Goal: Task Accomplishment & Management: Use online tool/utility

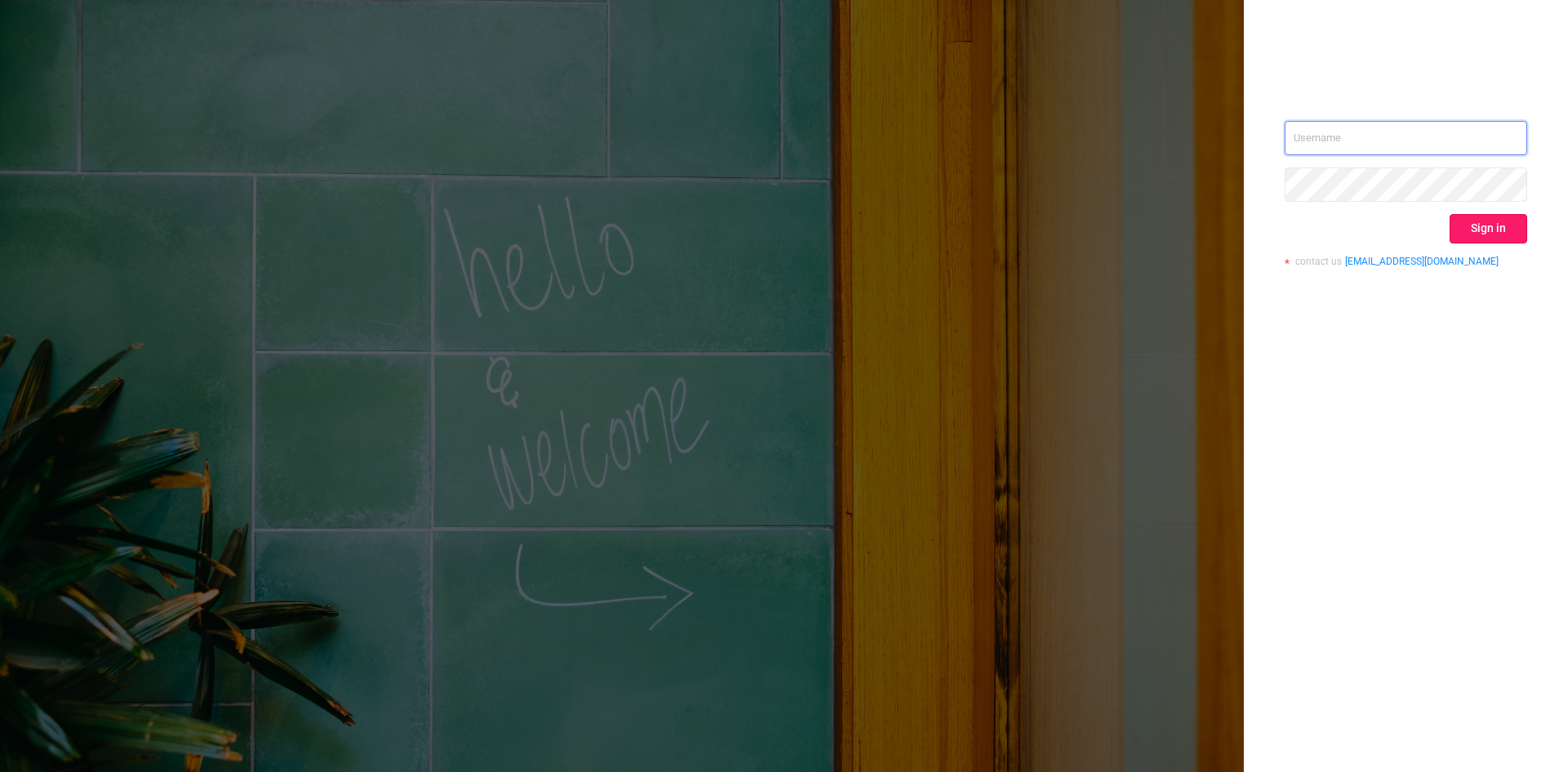
type input "[EMAIL_ADDRESS][DOMAIN_NAME]"
click at [1481, 222] on button "Sign in" at bounding box center [1488, 228] width 78 height 30
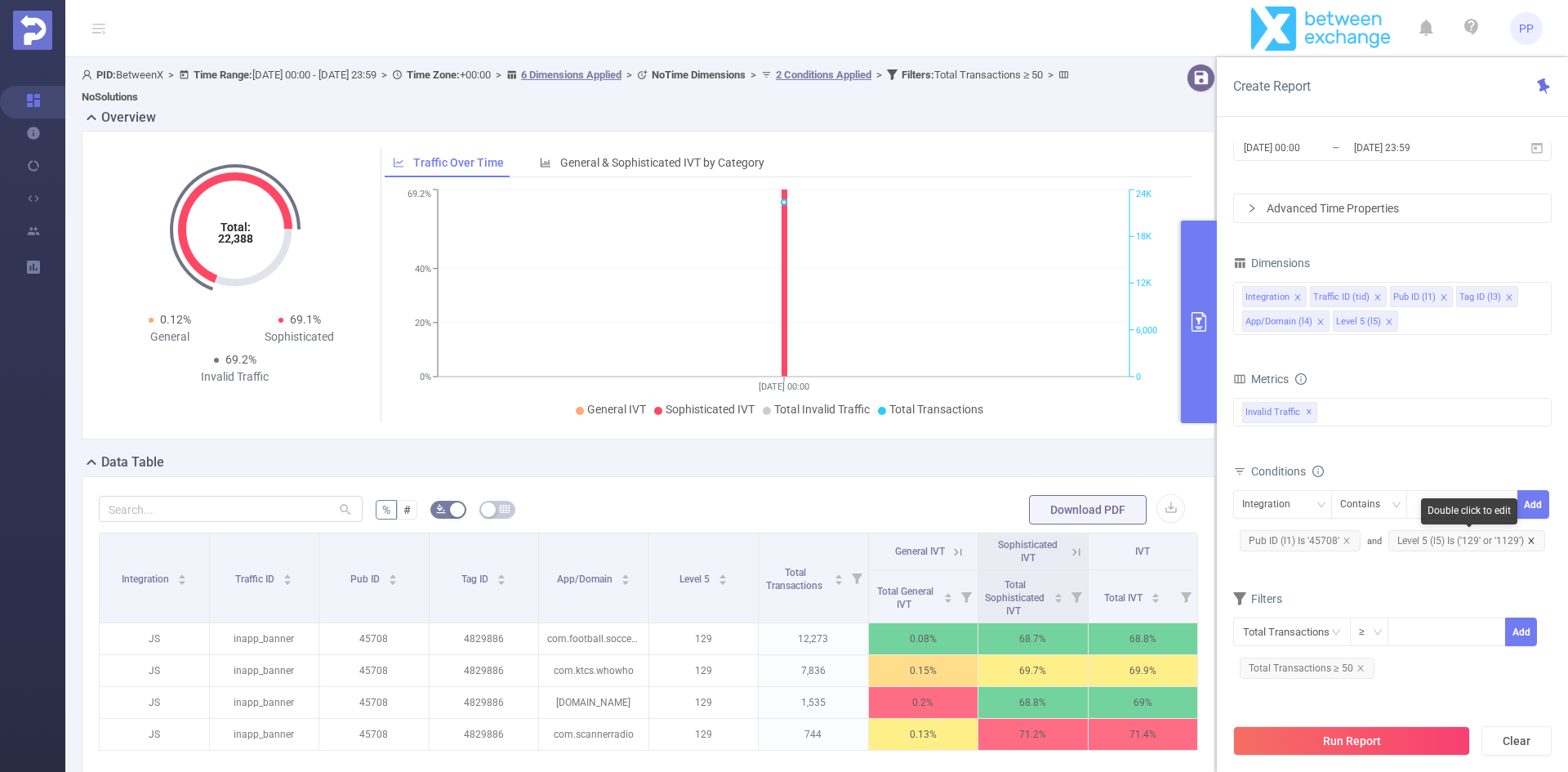
click at [1533, 539] on icon "icon: close" at bounding box center [1531, 541] width 9 height 9
click at [1293, 501] on div "Integration" at bounding box center [1272, 504] width 60 height 27
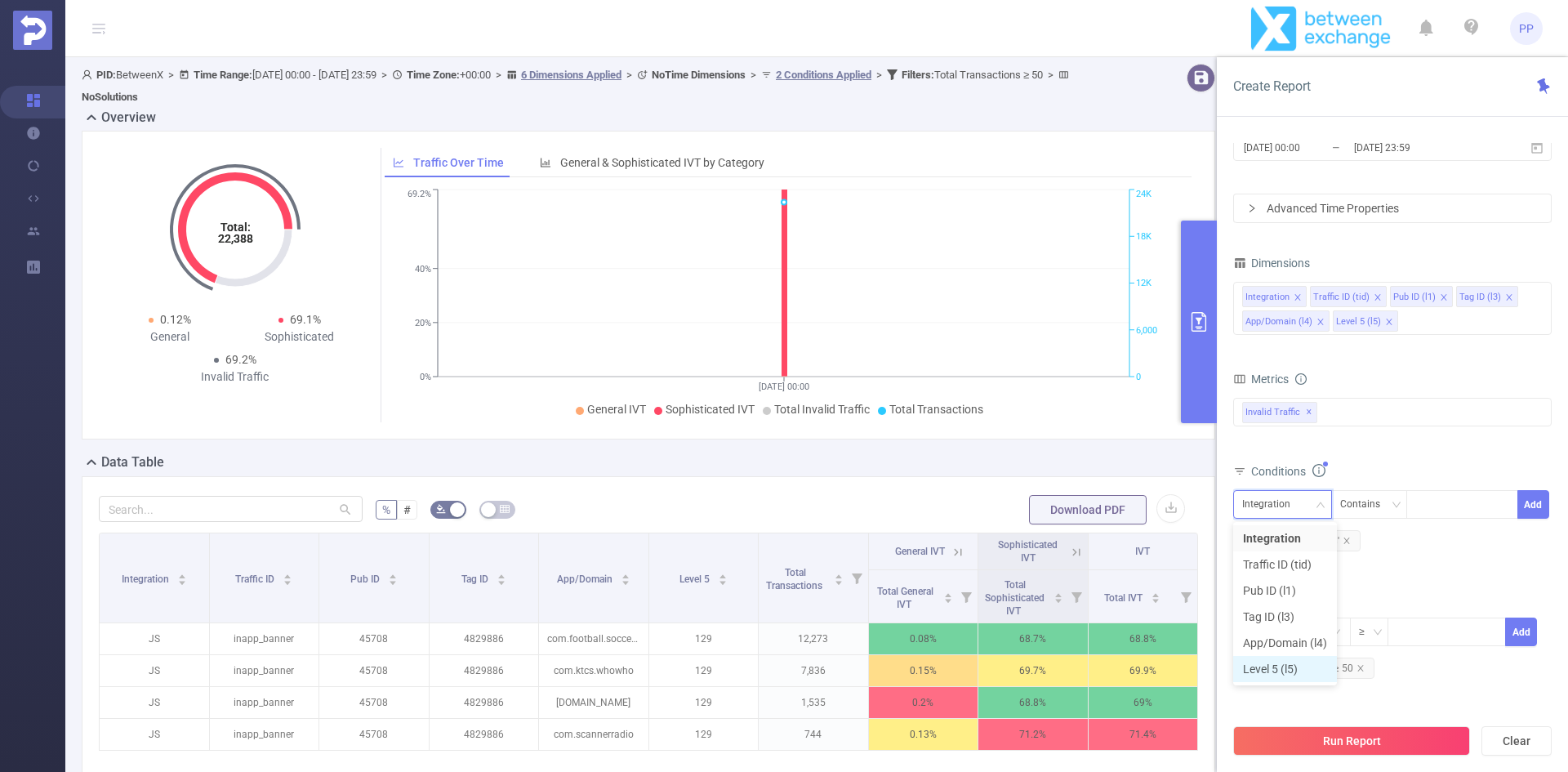
click at [1294, 662] on li "Level 5 (l5)" at bounding box center [1285, 669] width 104 height 26
click at [1365, 502] on div "Contains" at bounding box center [1366, 504] width 51 height 27
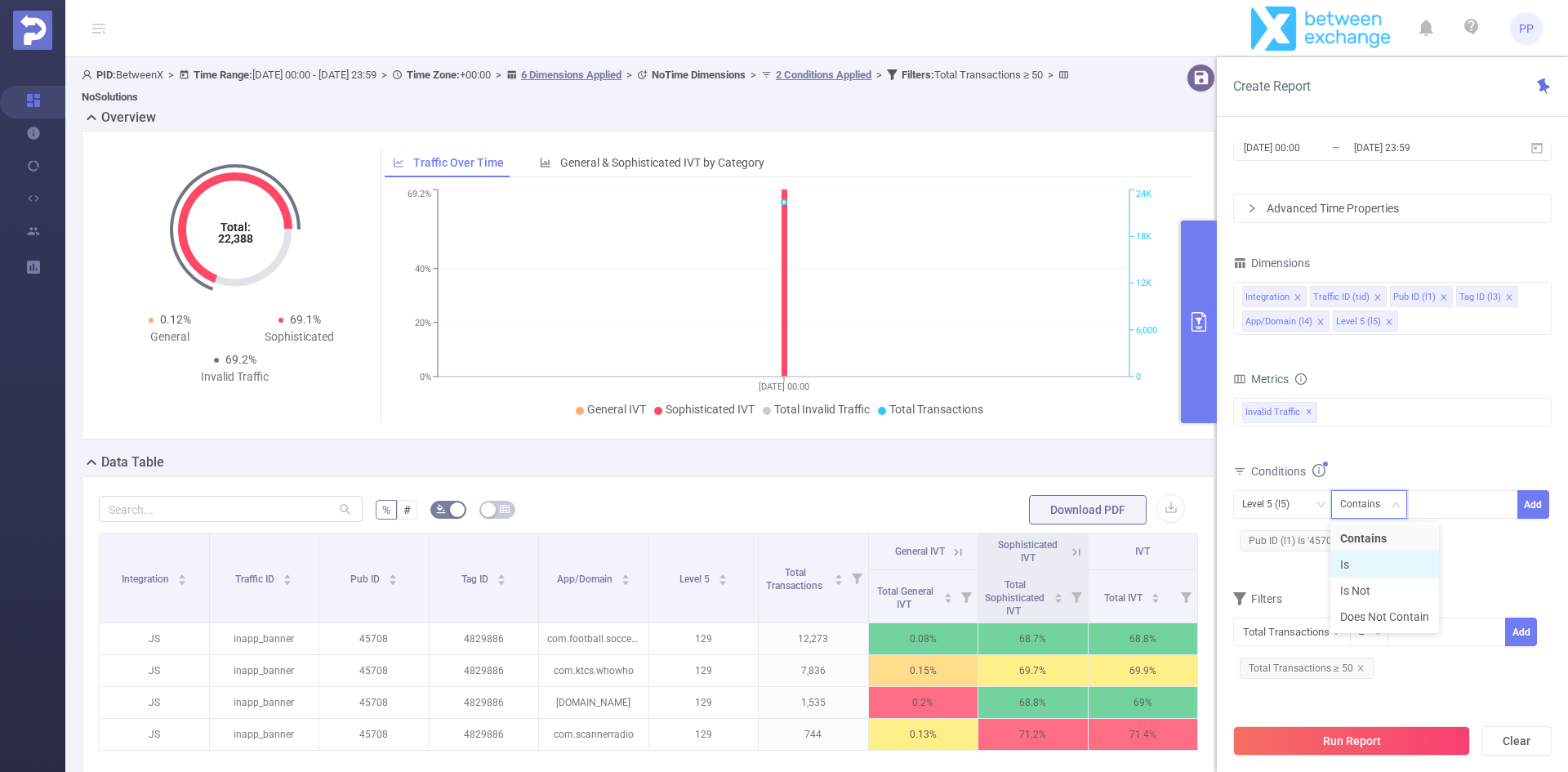
click at [1372, 564] on li "Is" at bounding box center [1384, 564] width 108 height 26
click at [1427, 504] on div at bounding box center [1462, 504] width 94 height 27
type input "1291"
click at [1530, 496] on button "Add" at bounding box center [1533, 504] width 32 height 29
click at [1346, 539] on icon "icon: close" at bounding box center [1347, 541] width 9 height 9
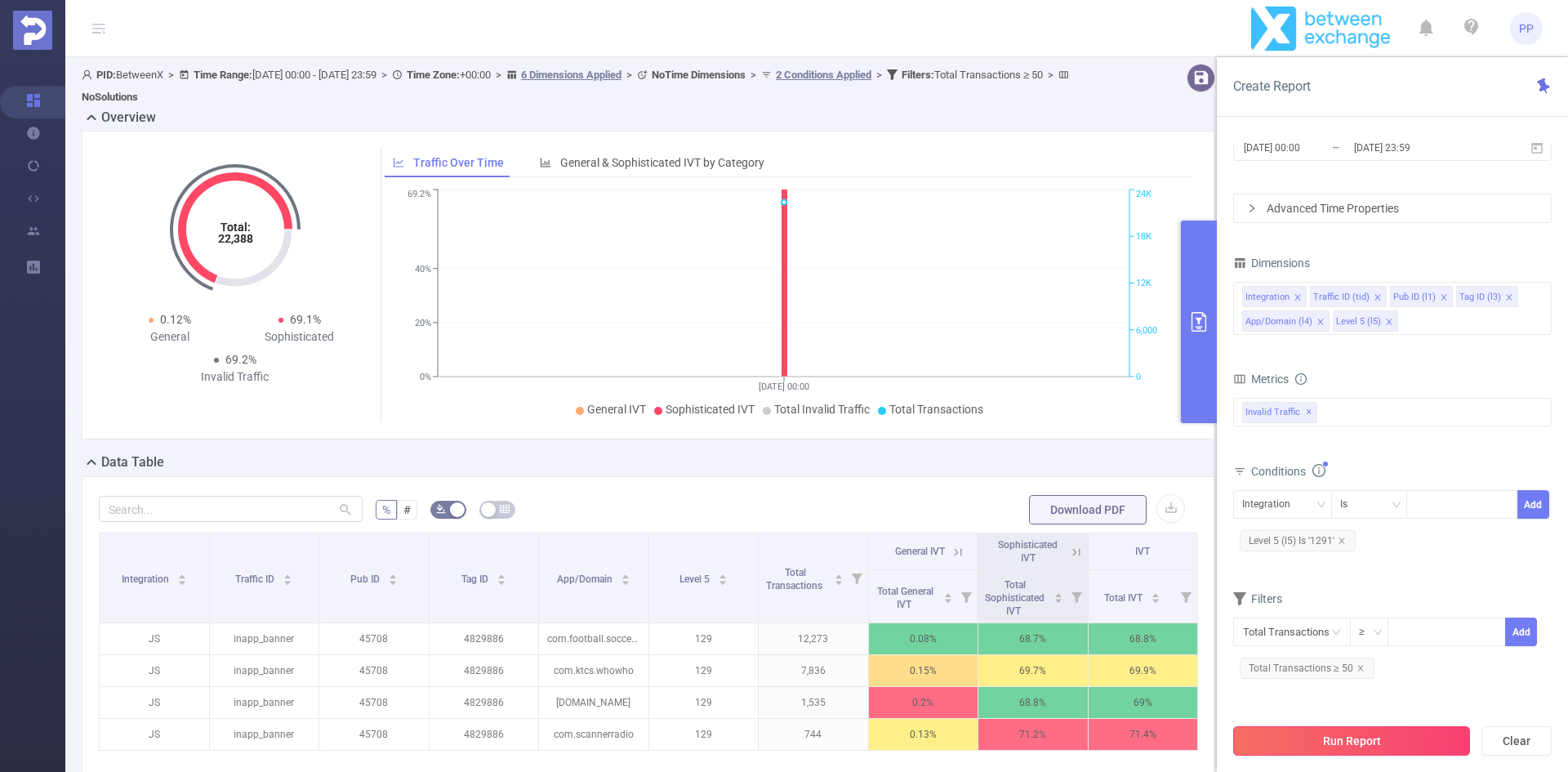
click at [1326, 741] on button "Run Report" at bounding box center [1352, 740] width 237 height 30
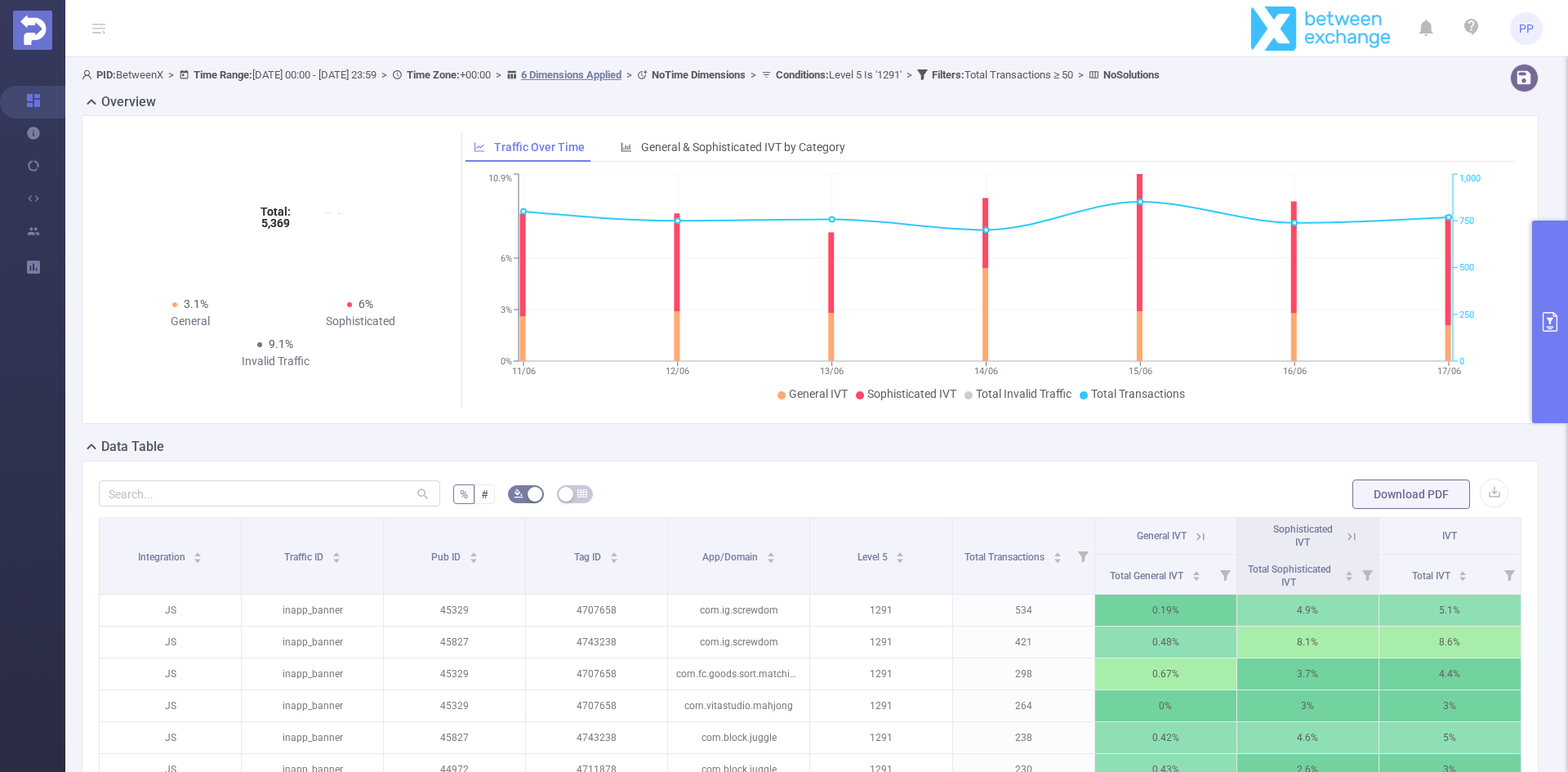
click at [1556, 331] on button "primary" at bounding box center [1550, 322] width 36 height 203
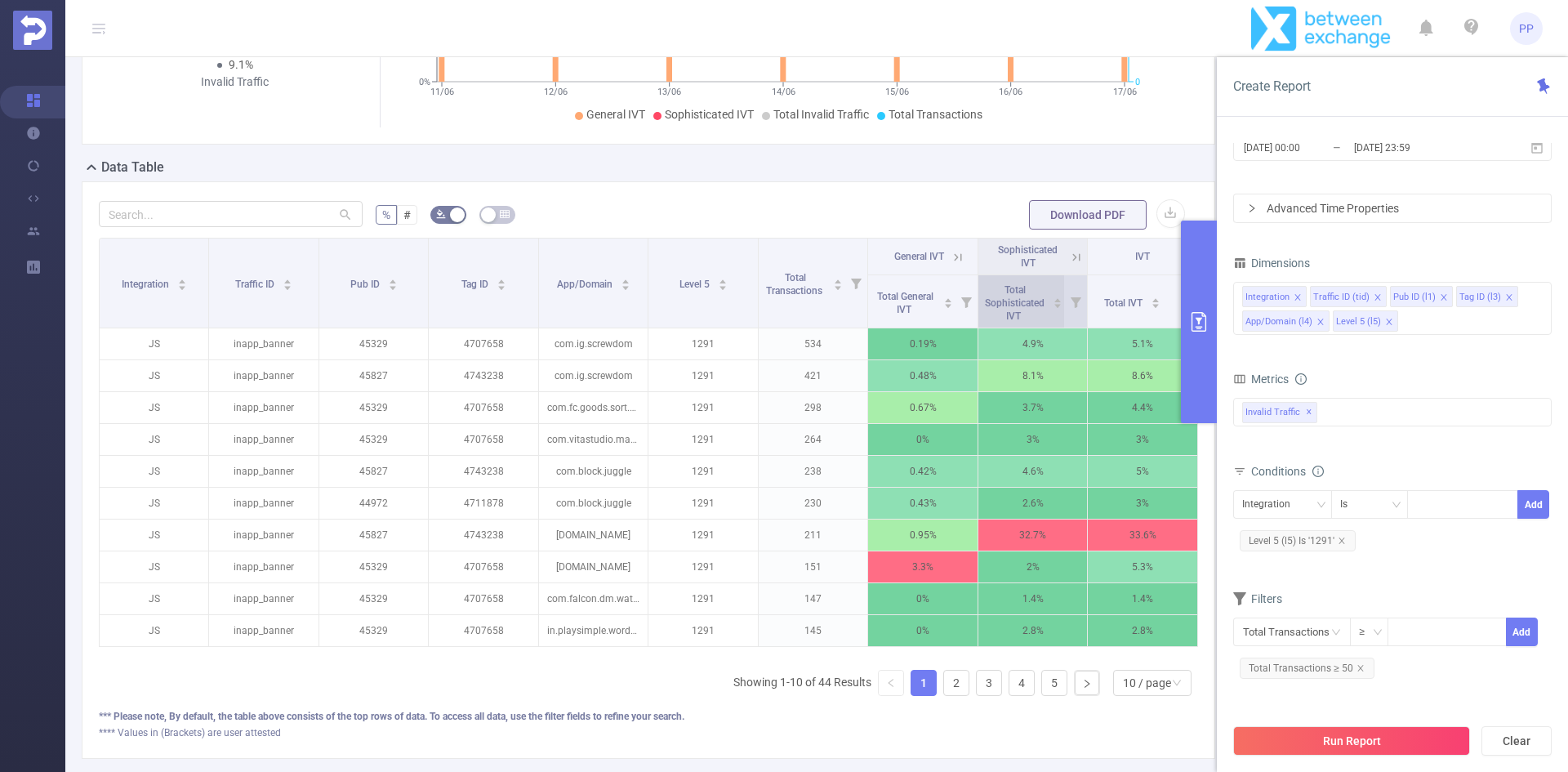
scroll to position [300, 0]
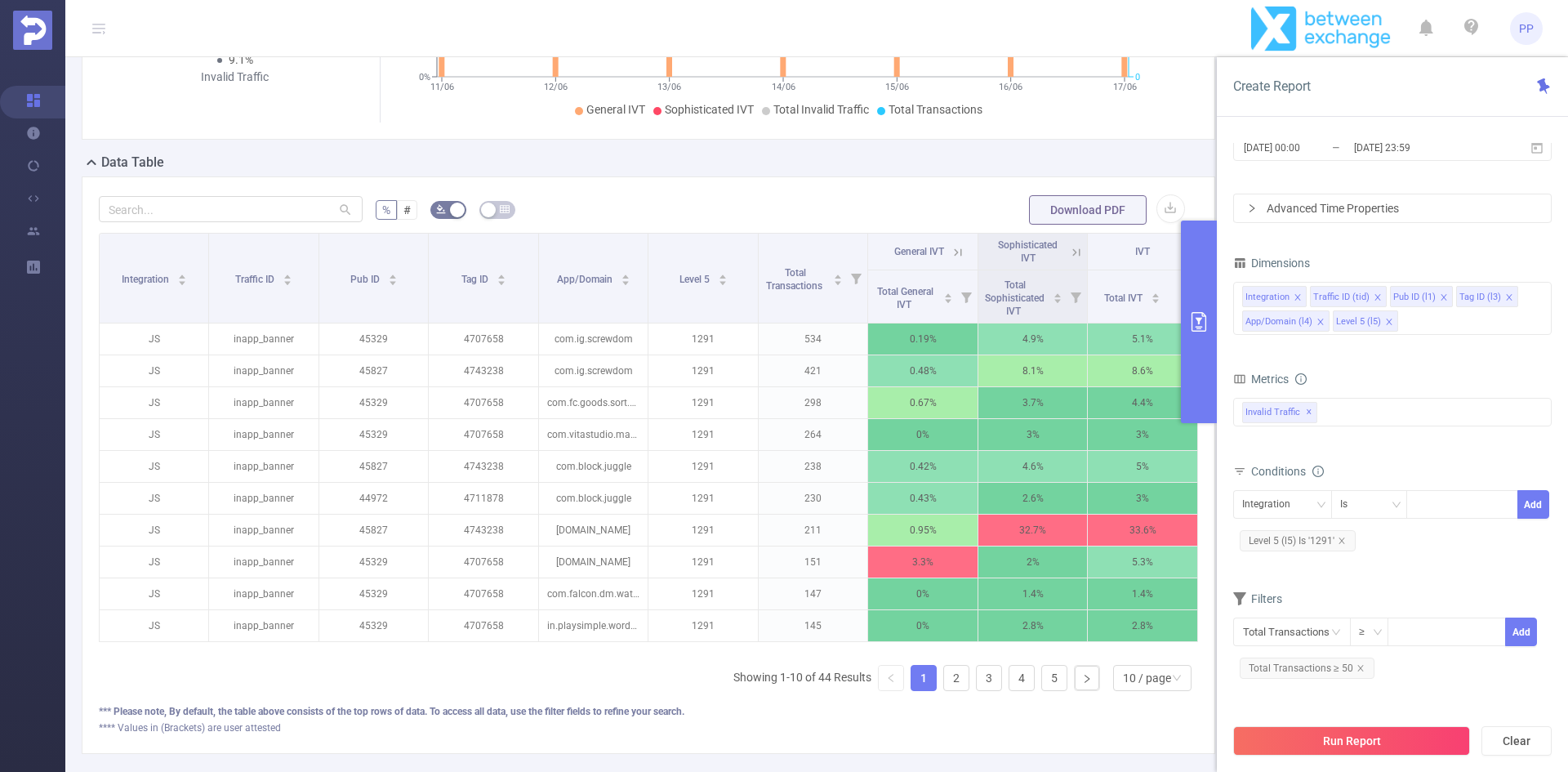
click at [1190, 314] on icon "primary" at bounding box center [1199, 321] width 20 height 20
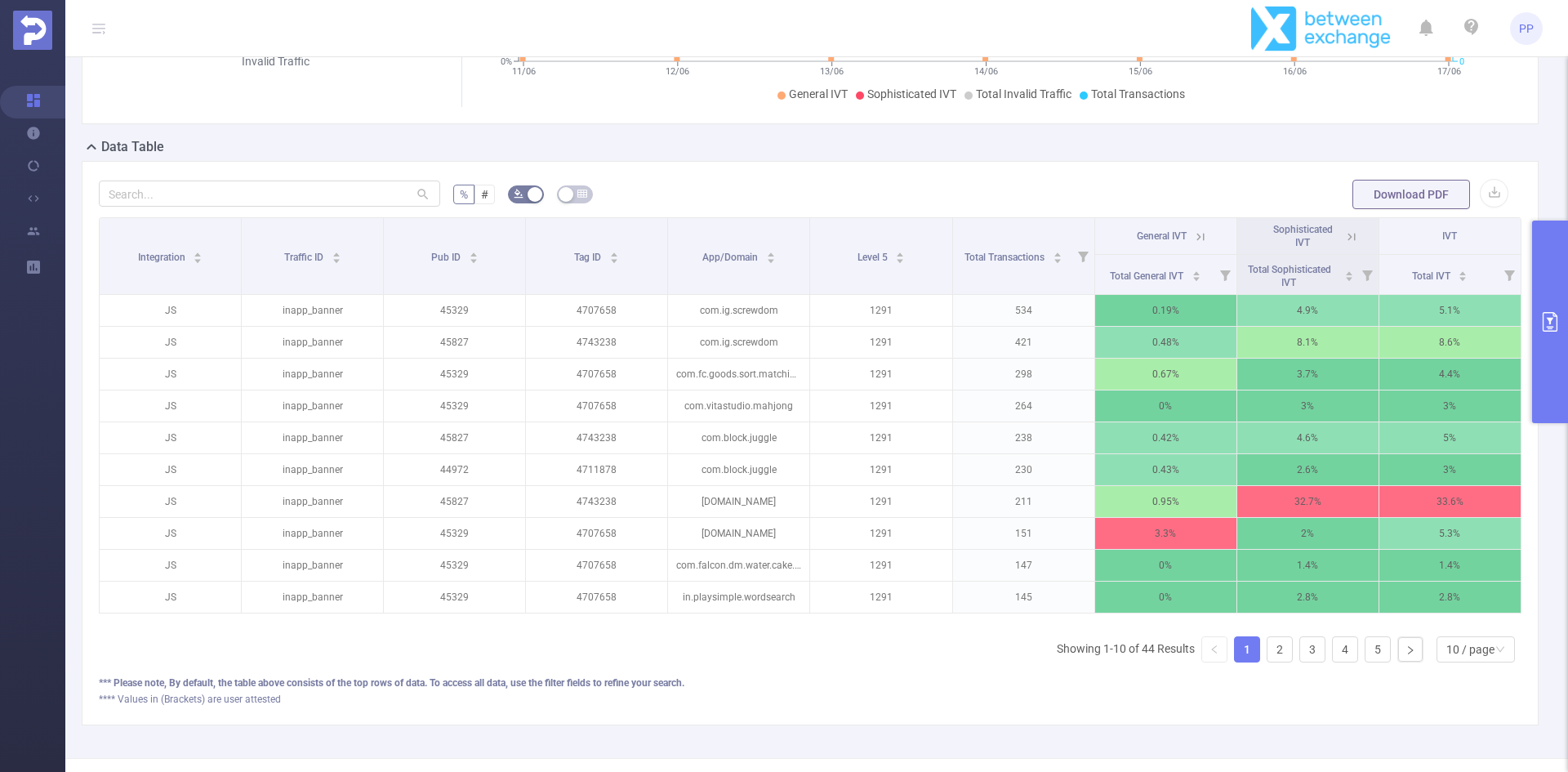
click at [1565, 319] on button "primary" at bounding box center [1550, 322] width 36 height 203
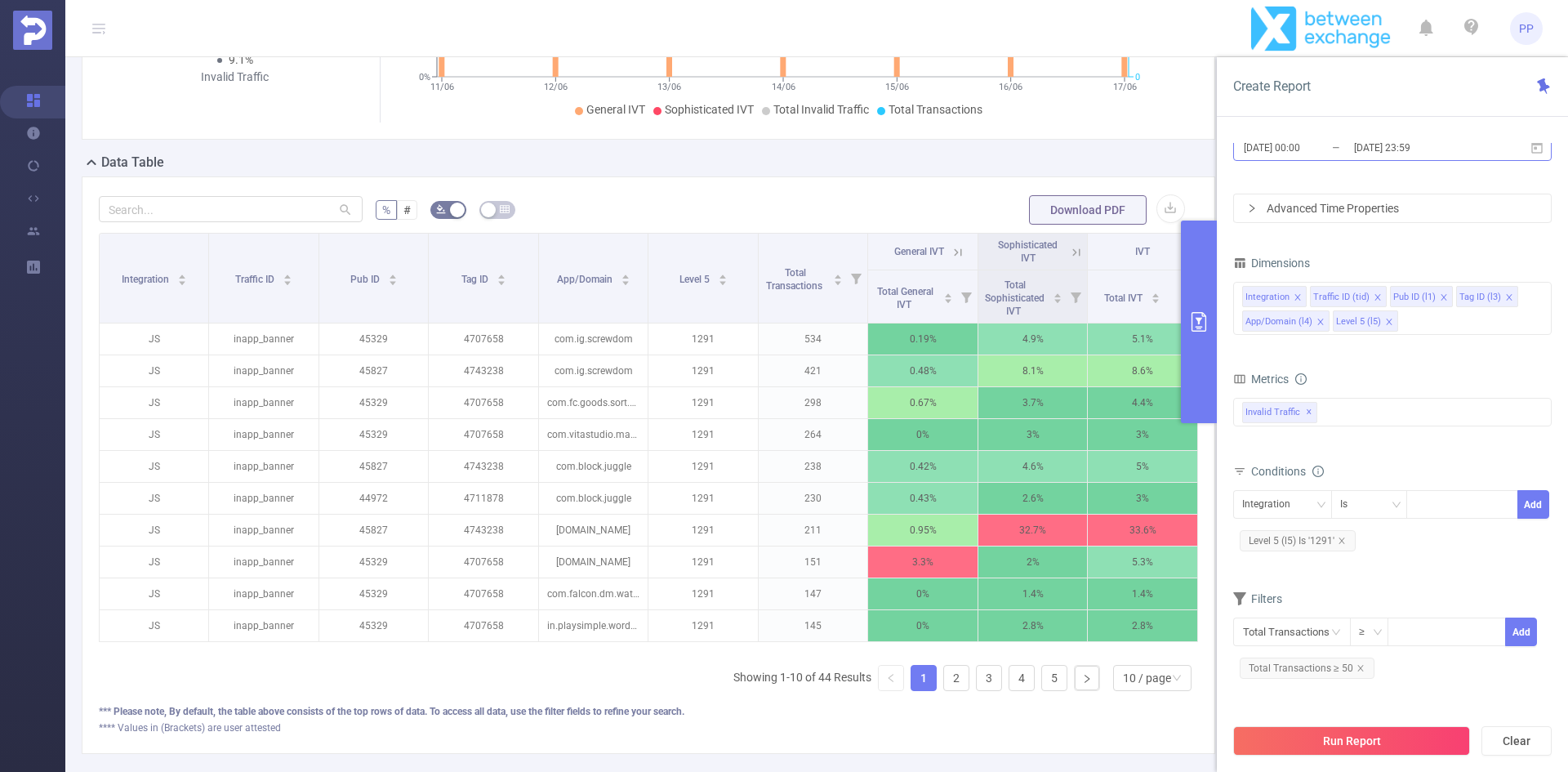
click at [1435, 154] on input "[DATE] 23:59" at bounding box center [1418, 147] width 132 height 22
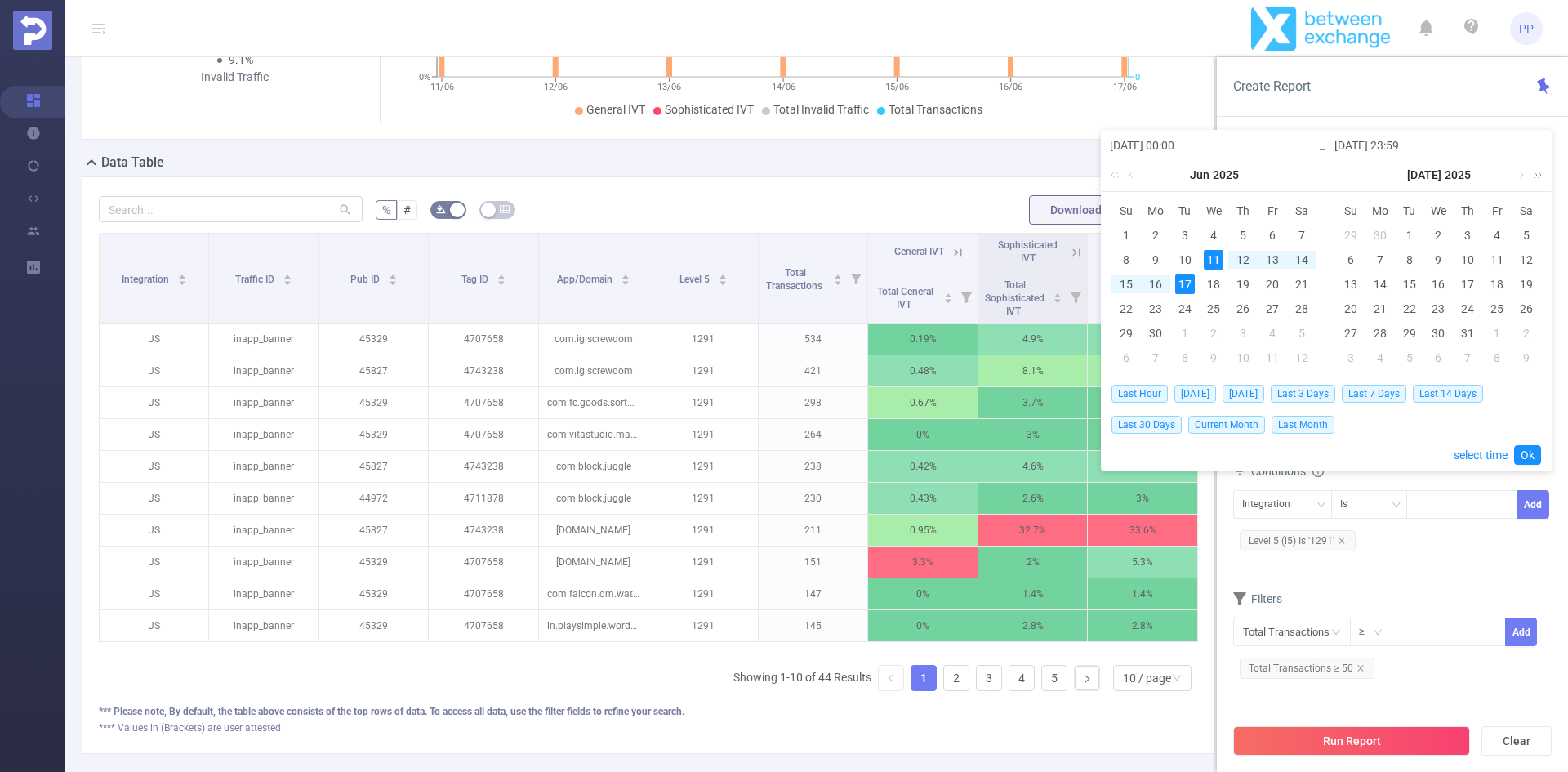
click at [1542, 175] on link at bounding box center [1535, 175] width 21 height 32
click at [1340, 170] on link at bounding box center [1342, 175] width 21 height 32
click at [1520, 174] on link at bounding box center [1519, 175] width 14 height 32
click at [1472, 331] on div "2" at bounding box center [1467, 333] width 20 height 20
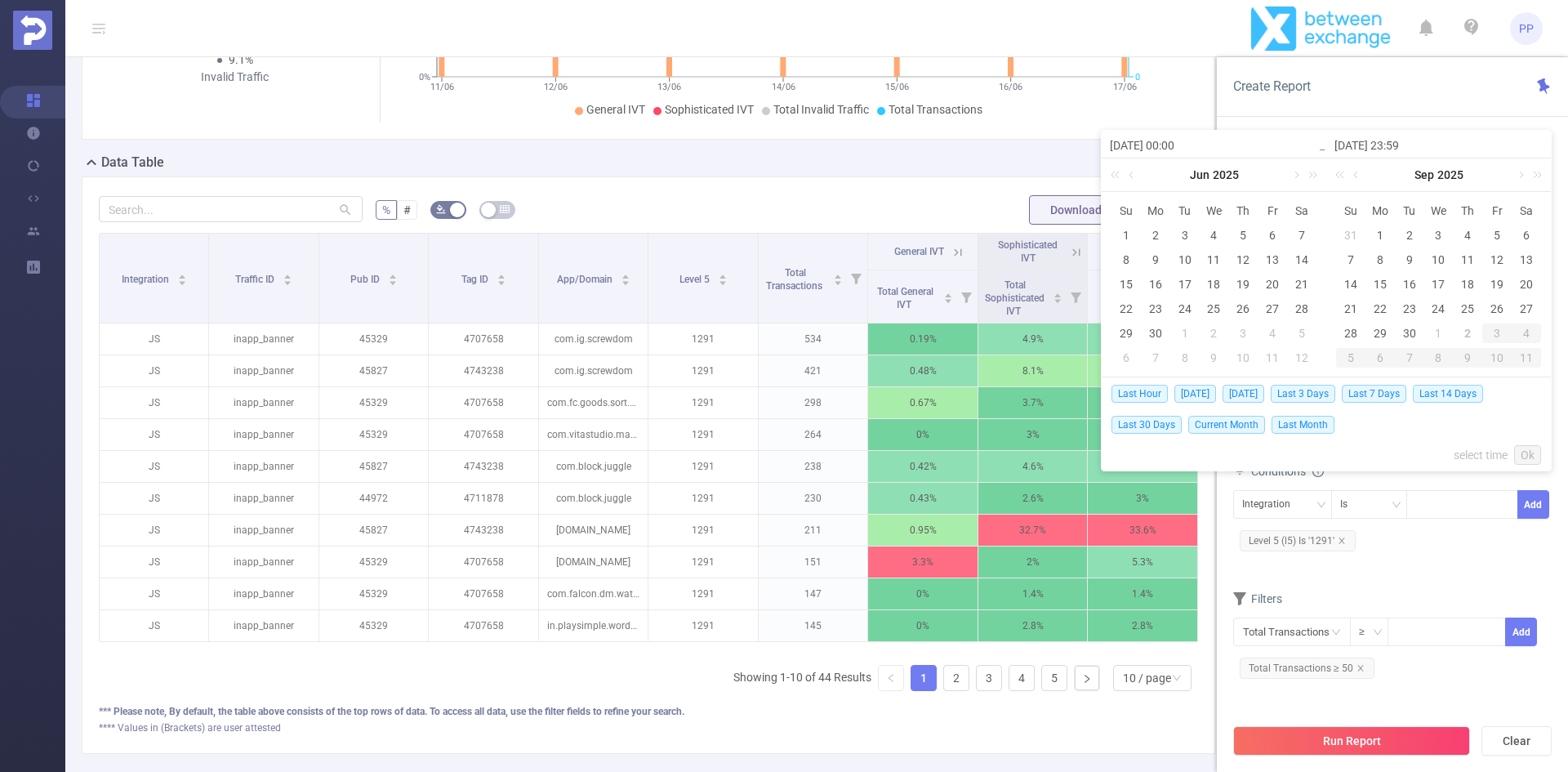
click at [1468, 331] on div "2" at bounding box center [1467, 333] width 20 height 20
type input "[DATE] 00:00"
type input "[DATE] 23:59"
type input "[DATE] 00:00"
type input "[DATE] 23:59"
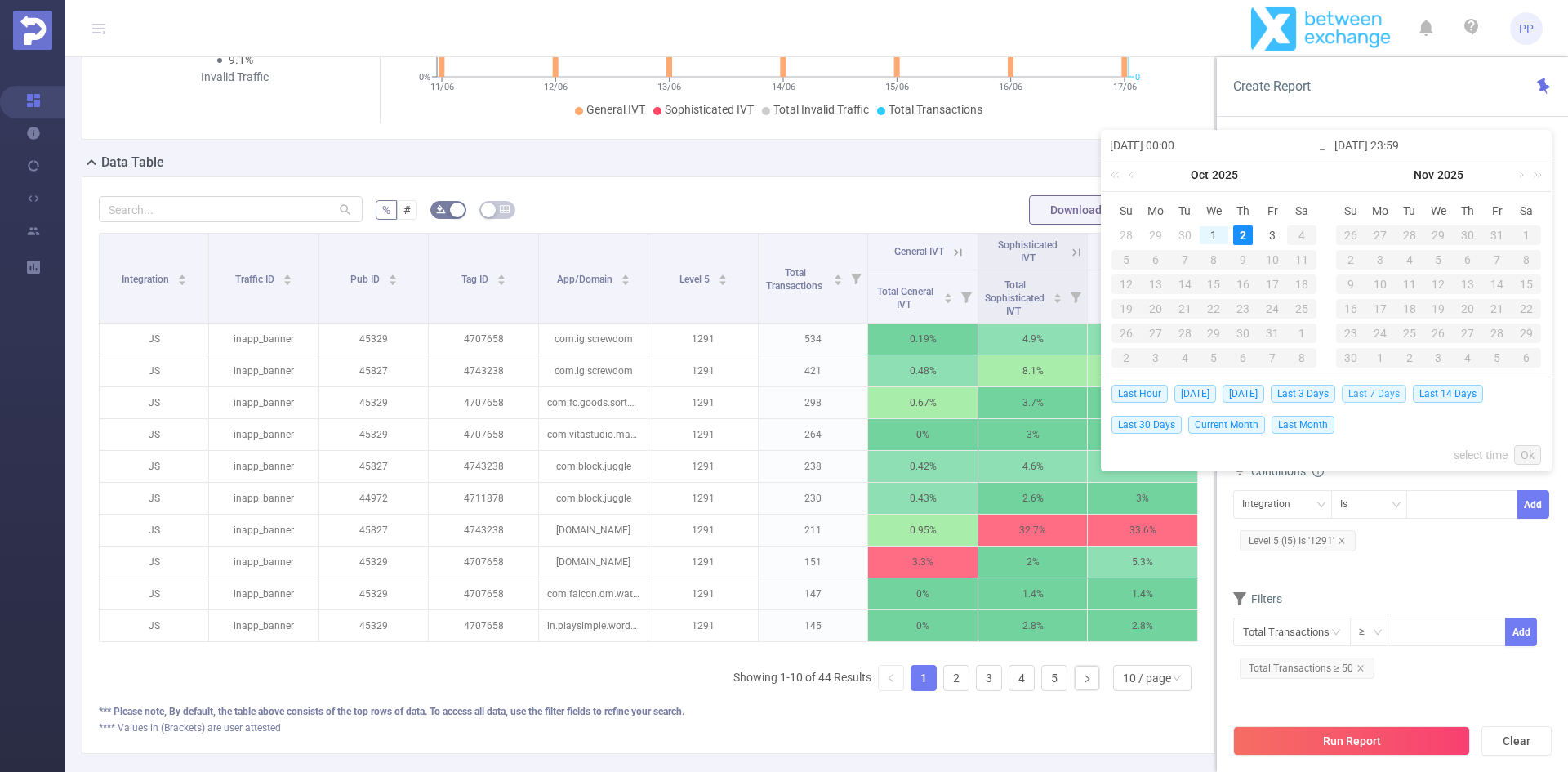
click at [1369, 390] on span "Last 7 Days" at bounding box center [1375, 393] width 65 height 18
type input "[DATE] 00:00"
type input "[DATE] 23:59"
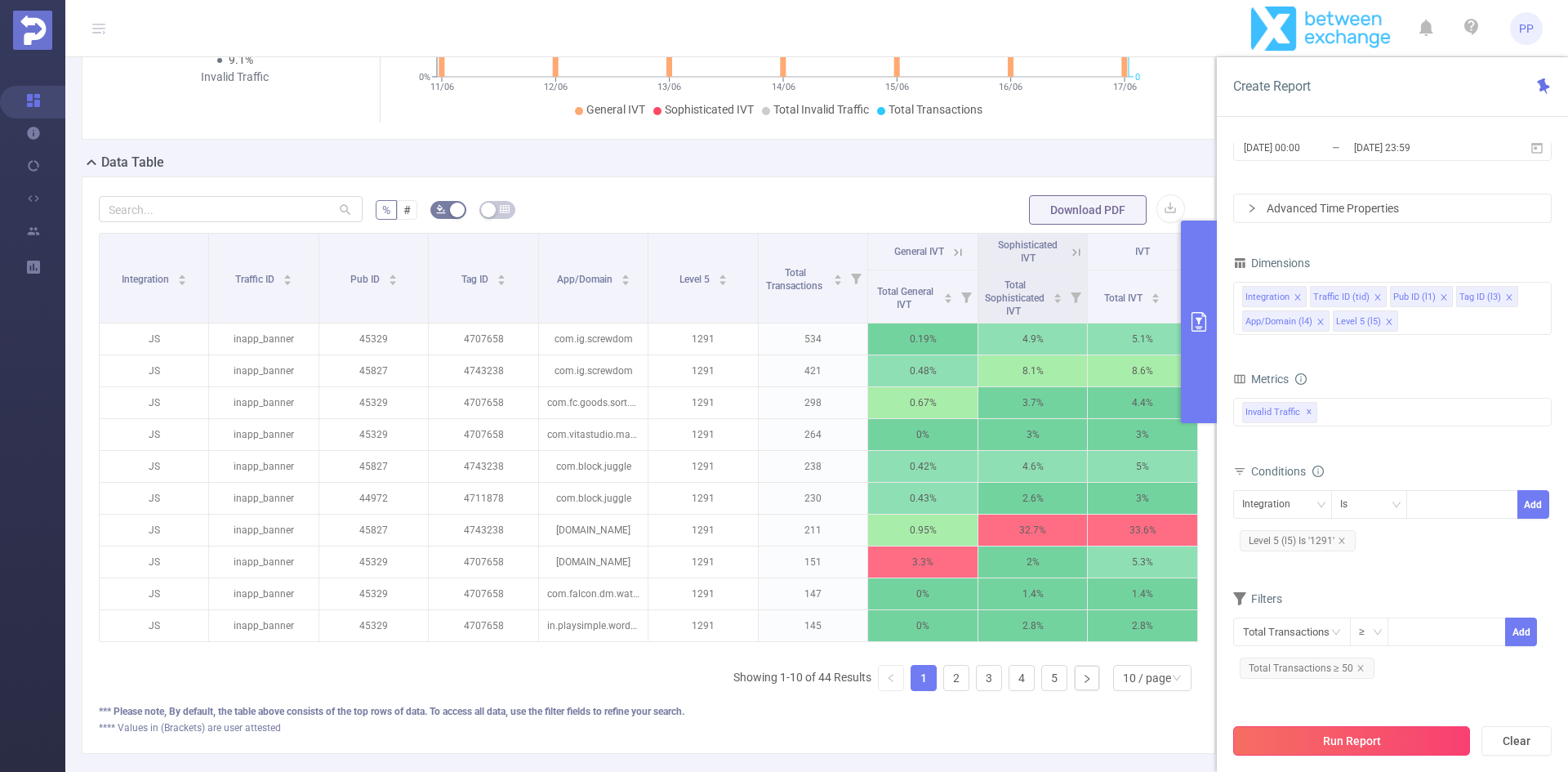
click at [1368, 740] on button "Run Report" at bounding box center [1352, 740] width 237 height 30
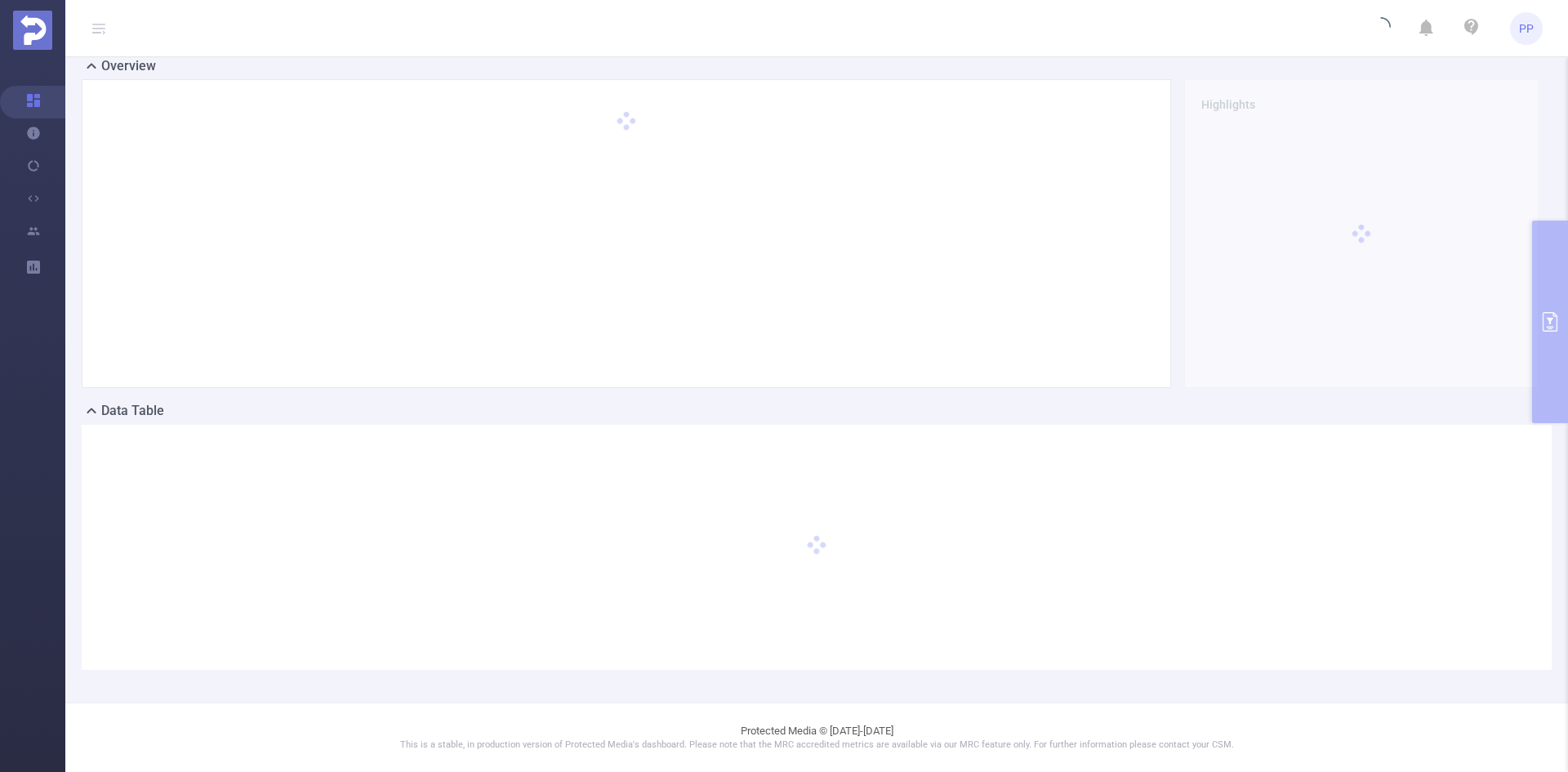
scroll to position [36, 0]
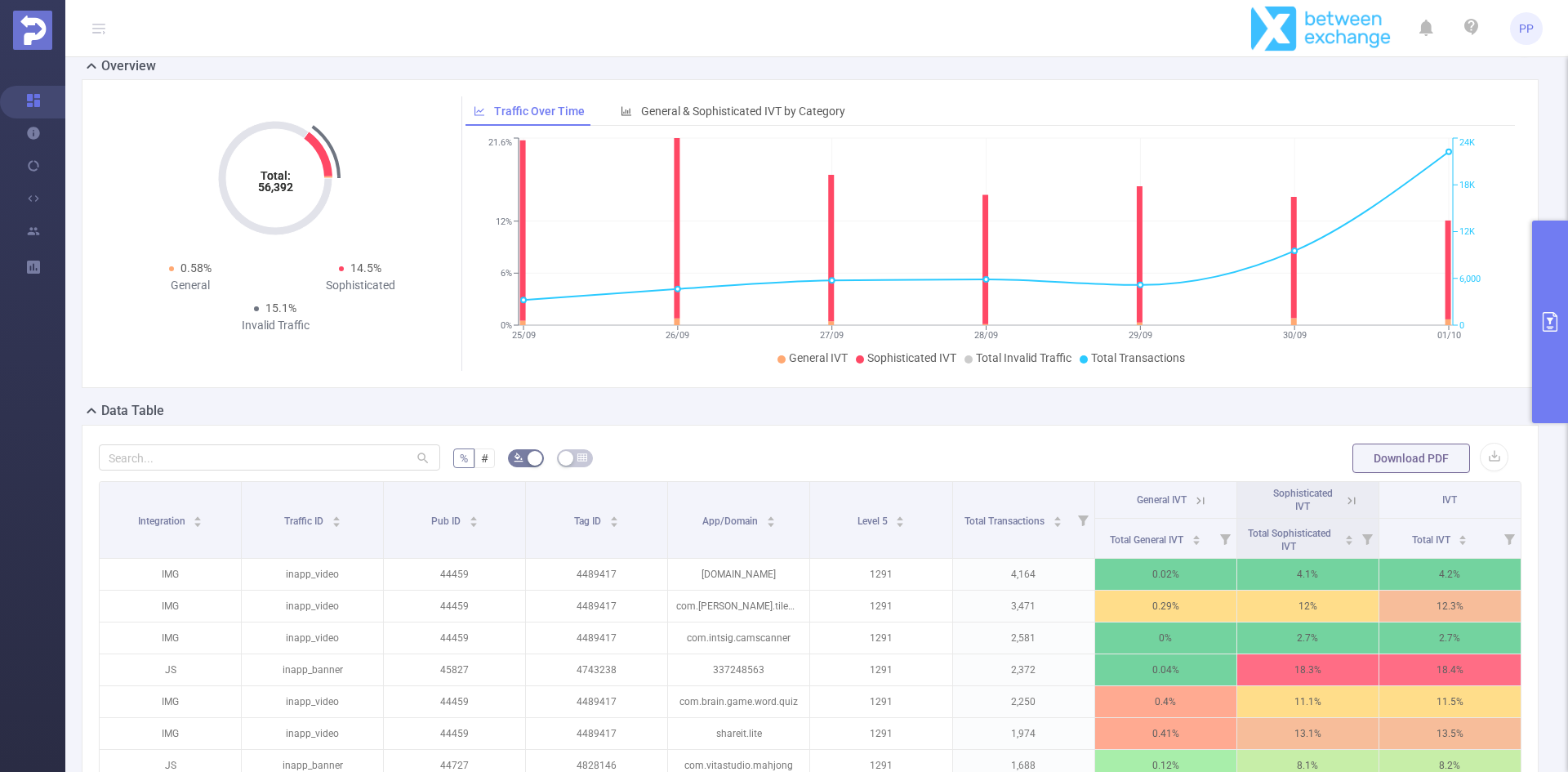
scroll to position [335, 0]
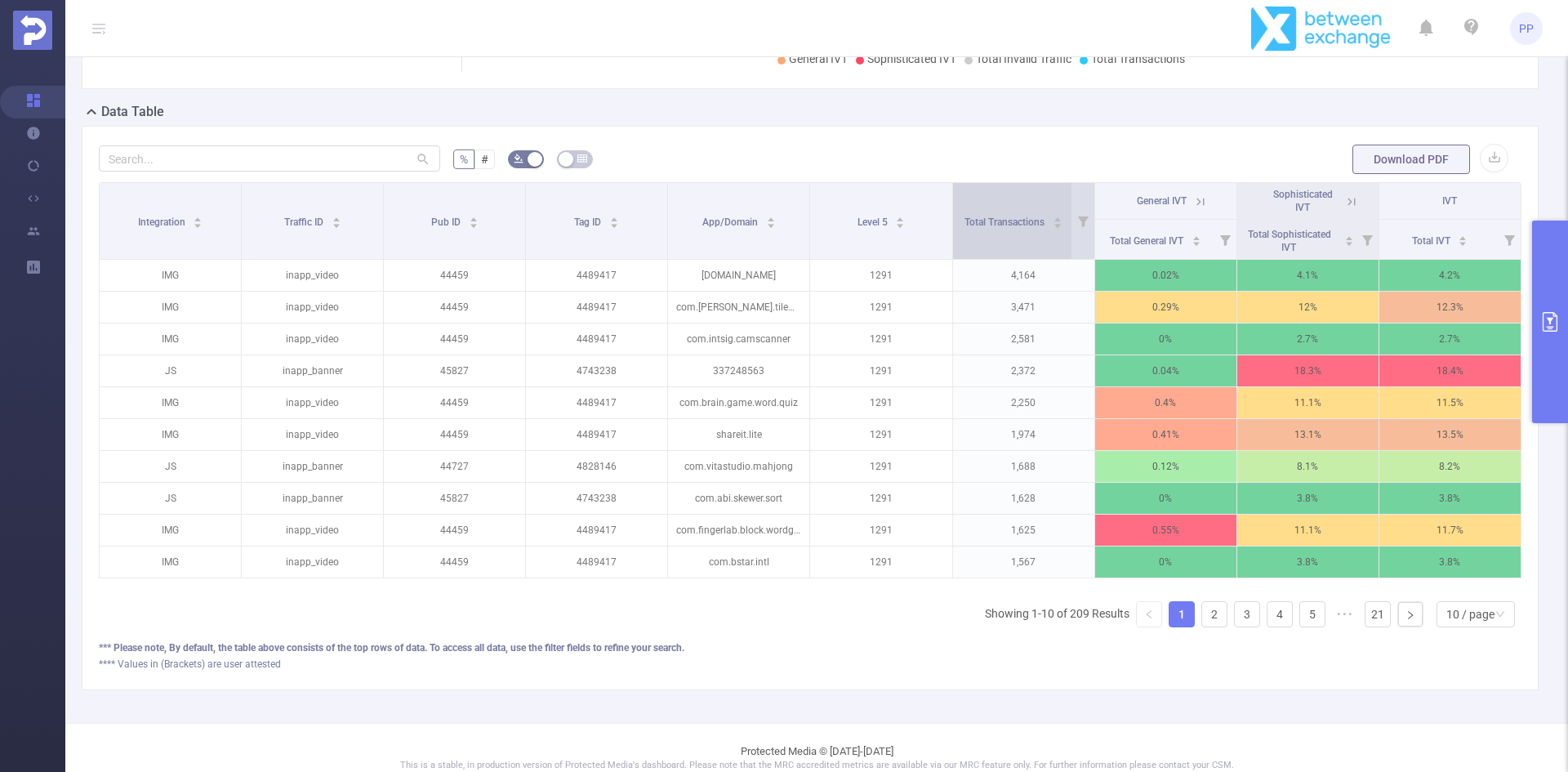
click at [1053, 229] on icon "icon: caret-down" at bounding box center [1058, 226] width 9 height 9
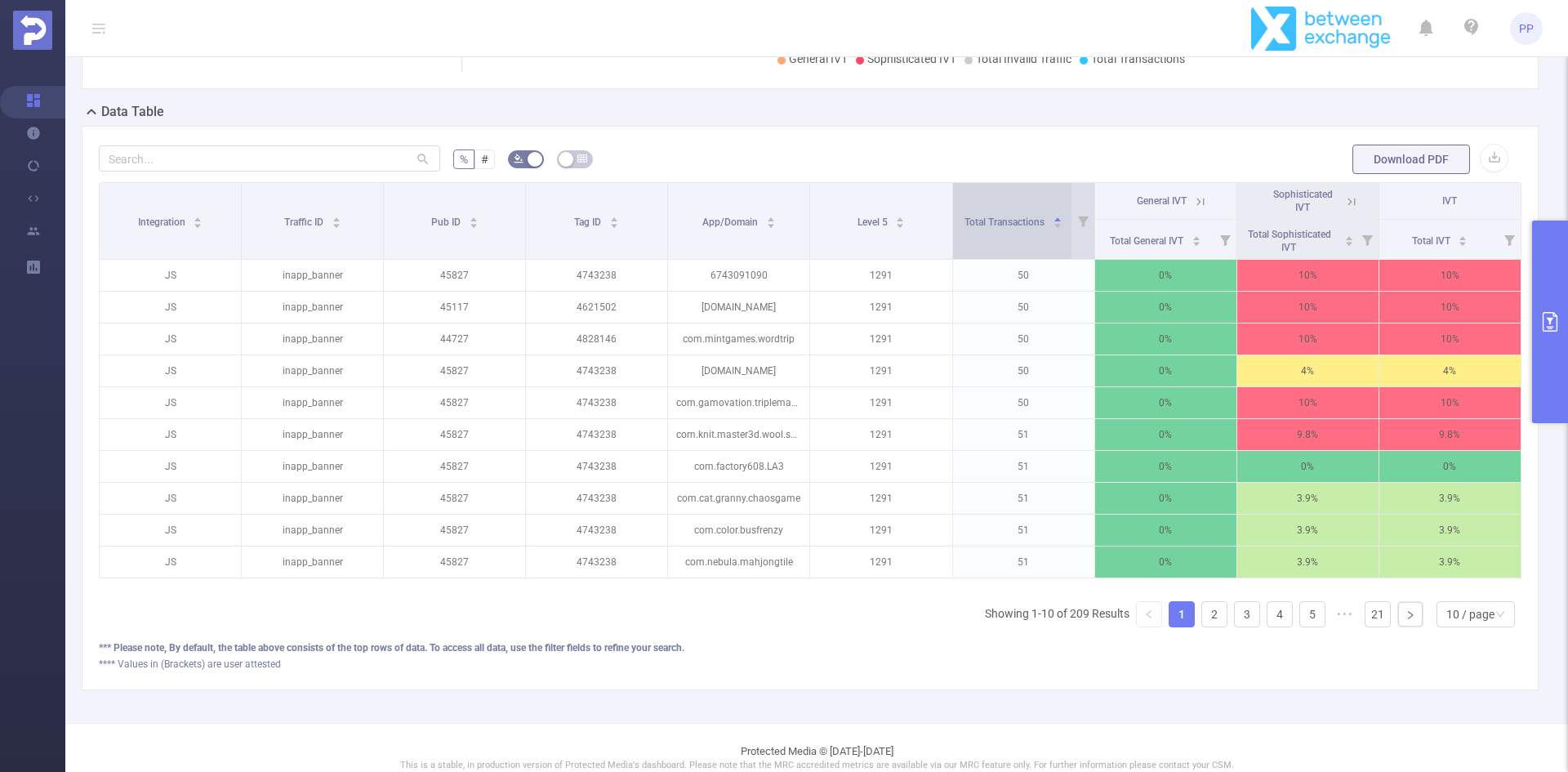
click at [1053, 229] on icon "icon: caret-down" at bounding box center [1058, 226] width 9 height 9
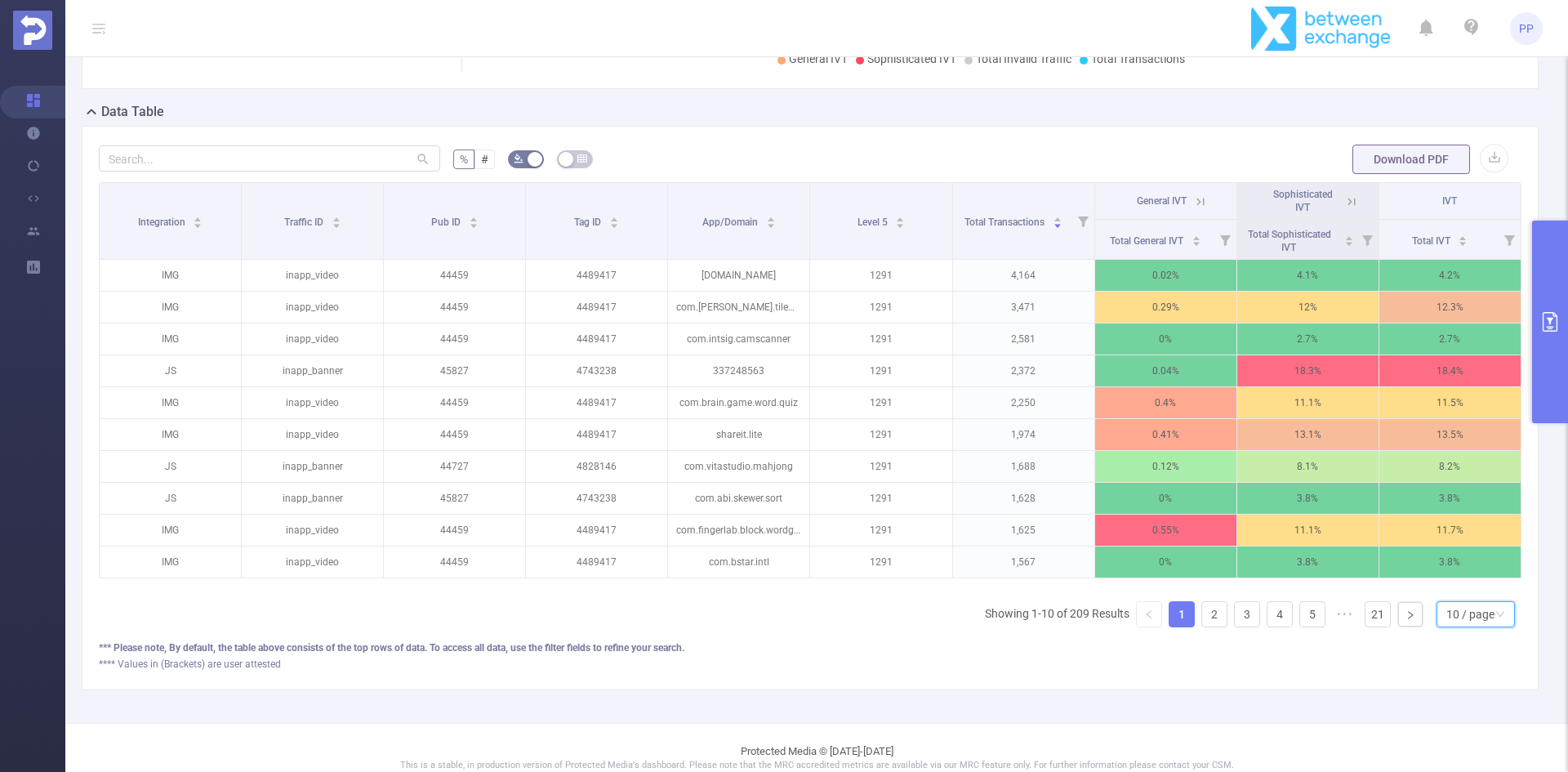
click at [1449, 626] on div "10 / page" at bounding box center [1471, 614] width 49 height 25
click at [1458, 539] on li "30 / page" at bounding box center [1463, 544] width 78 height 26
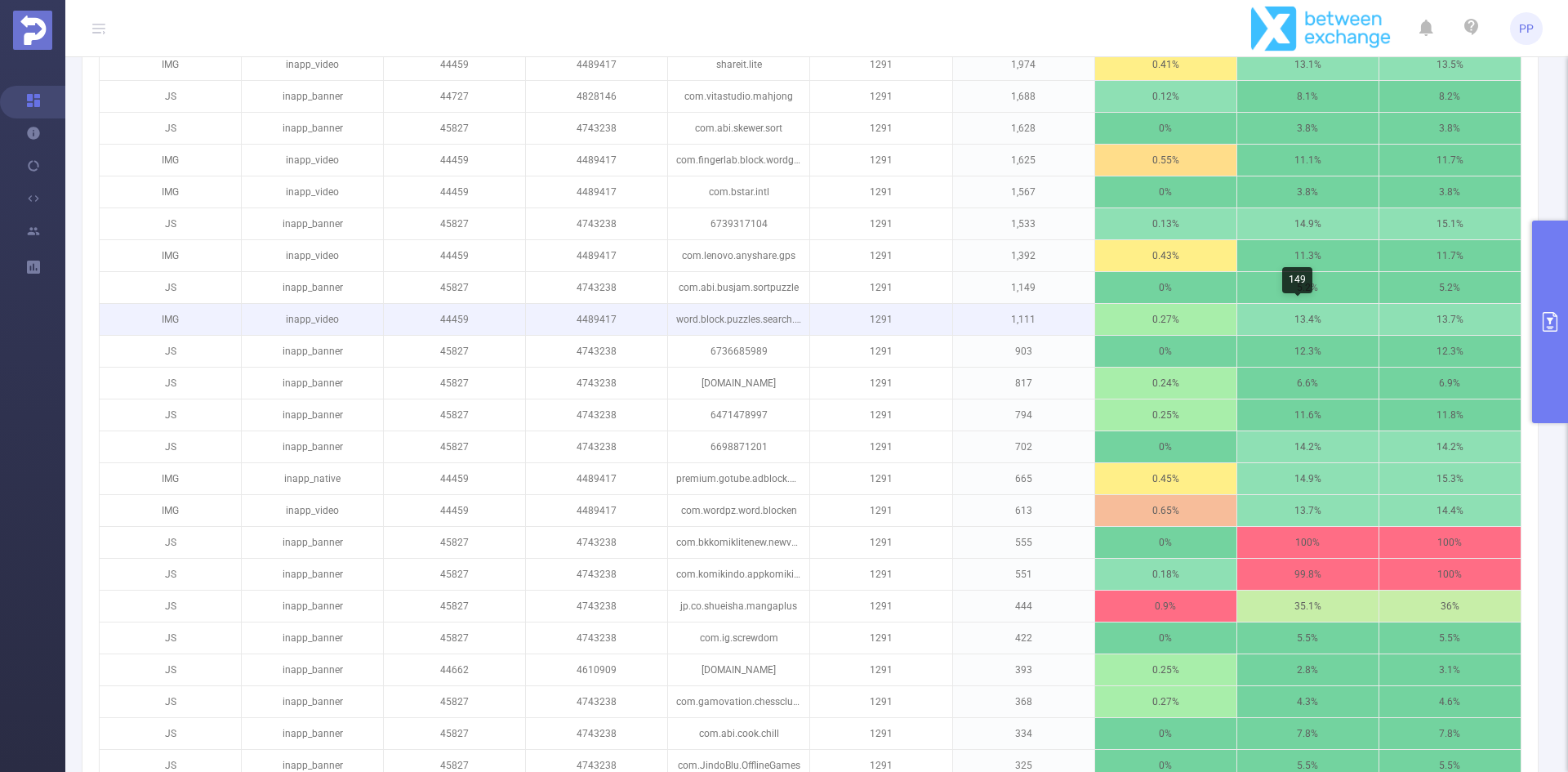
scroll to position [1005, 0]
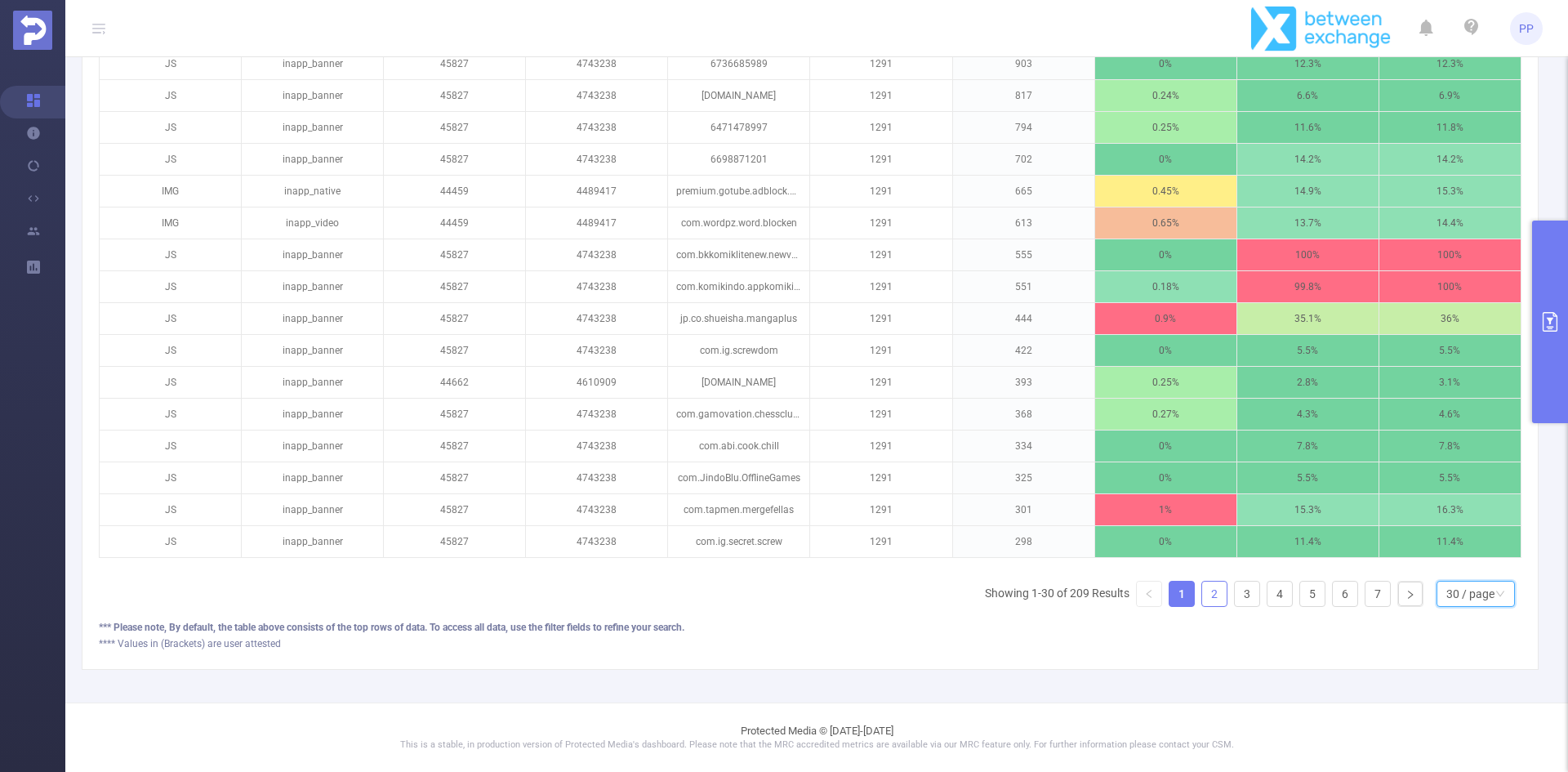
click at [1202, 591] on link "2" at bounding box center [1214, 593] width 25 height 25
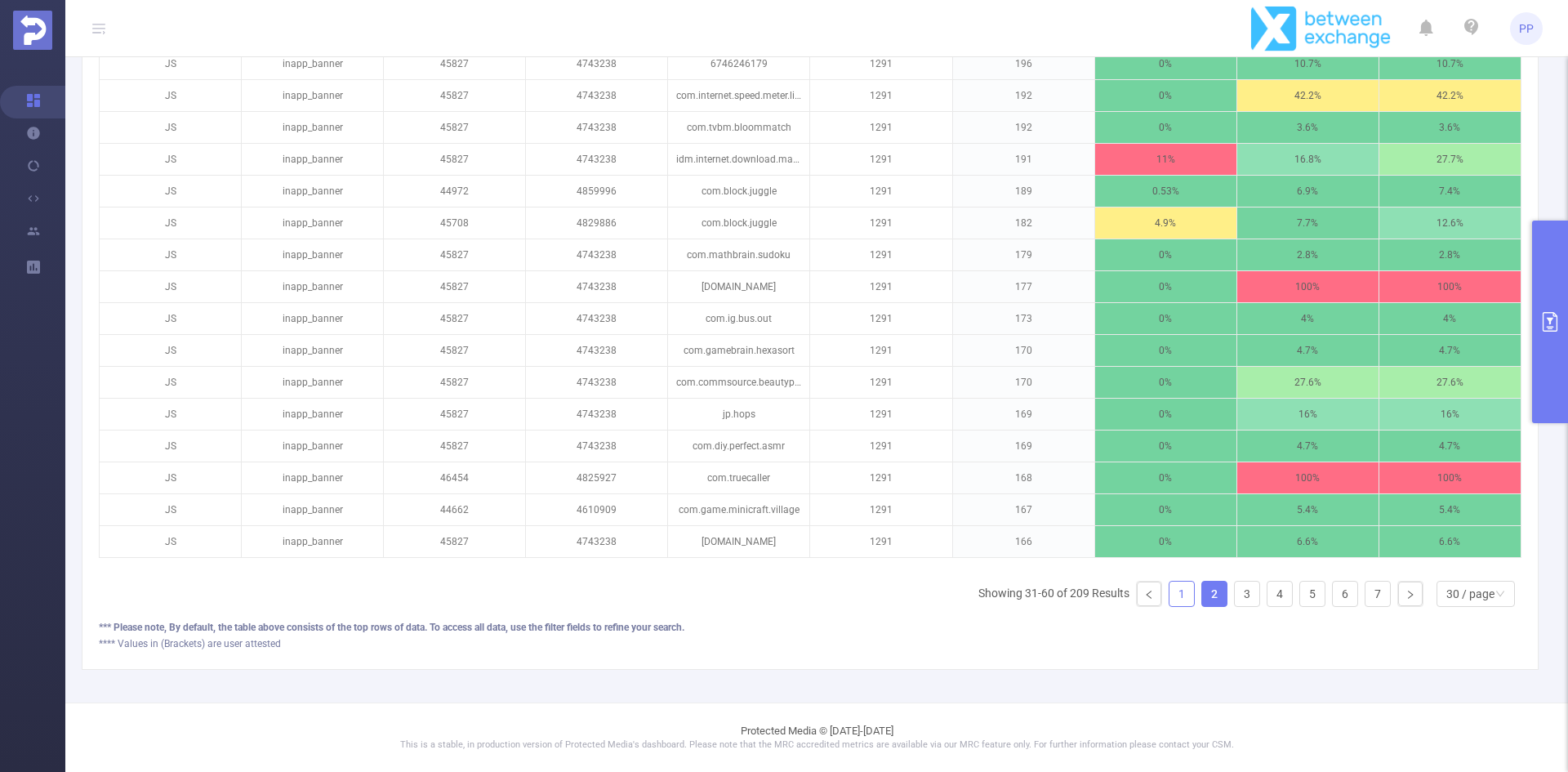
click at [1173, 584] on link "1" at bounding box center [1182, 593] width 25 height 25
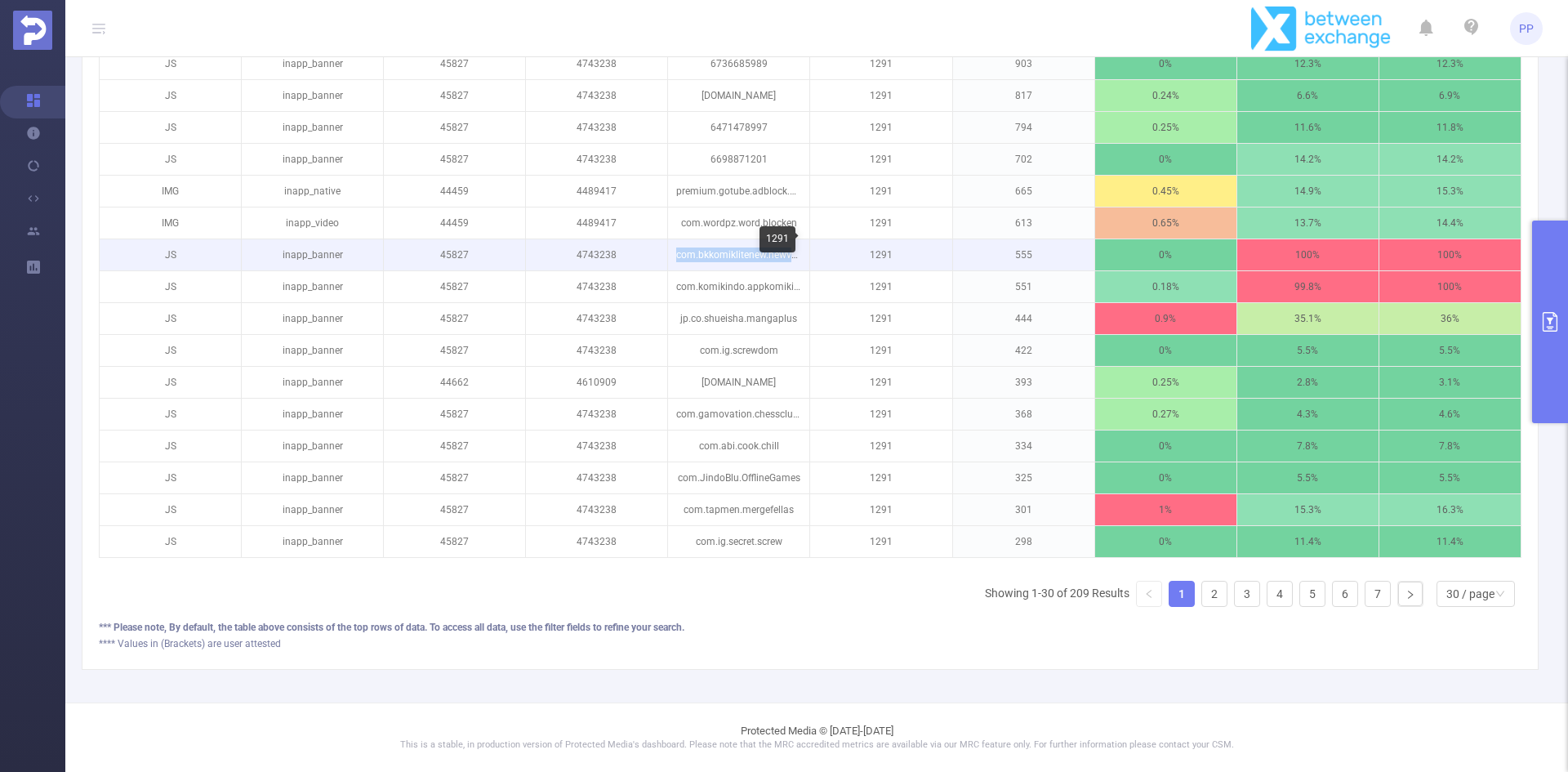
drag, startPoint x: 671, startPoint y: 239, endPoint x: 804, endPoint y: 252, distance: 133.6
click at [804, 252] on tr "JS inapp_banner 45827 4743238 com.bkkomiklitenew.newversialter 1291 555 0% 100%…" at bounding box center [810, 255] width 1422 height 32
click at [726, 246] on p "com.bkkomiklitenew.newversialter" at bounding box center [739, 255] width 141 height 31
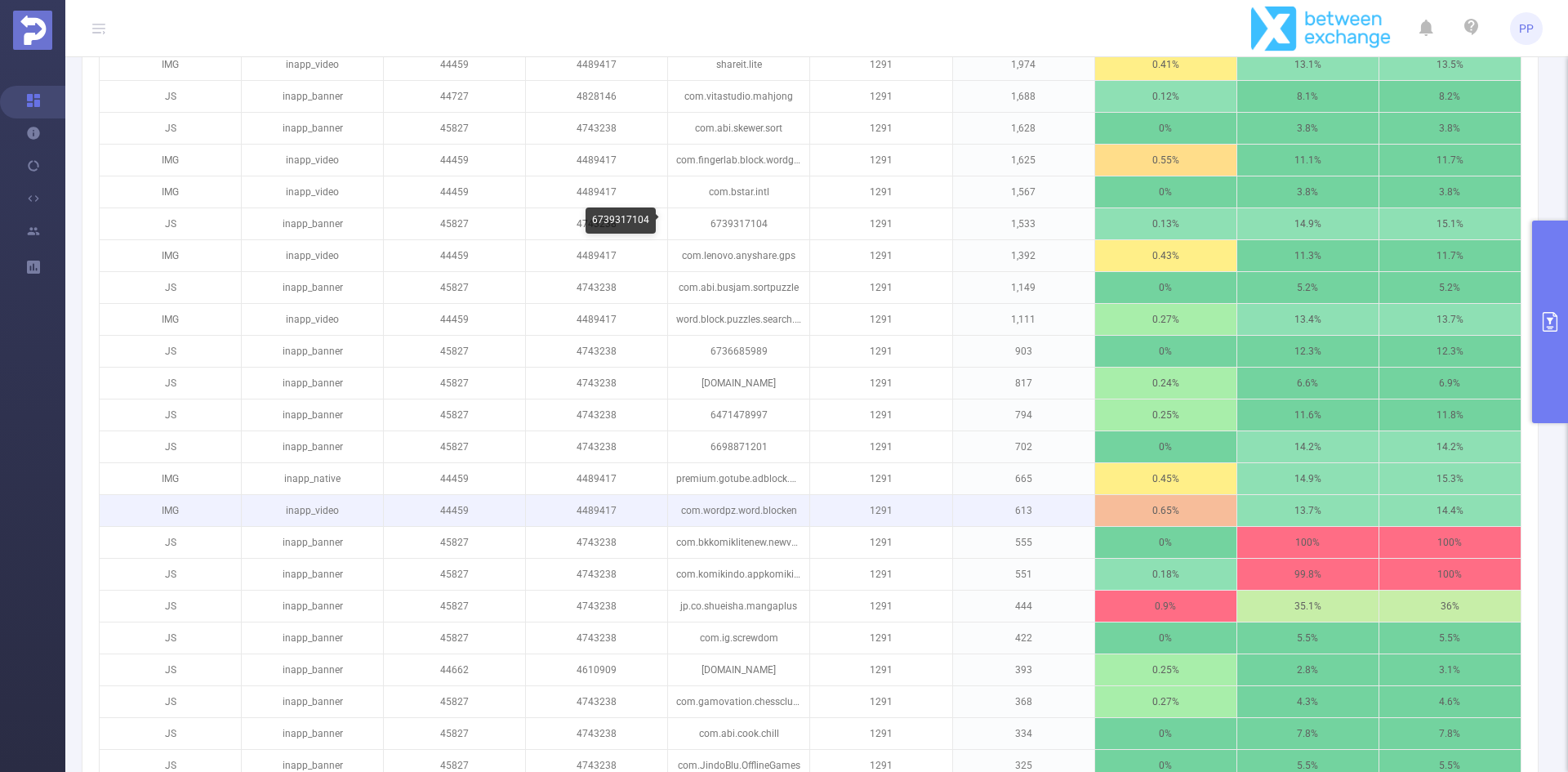
scroll to position [406, 0]
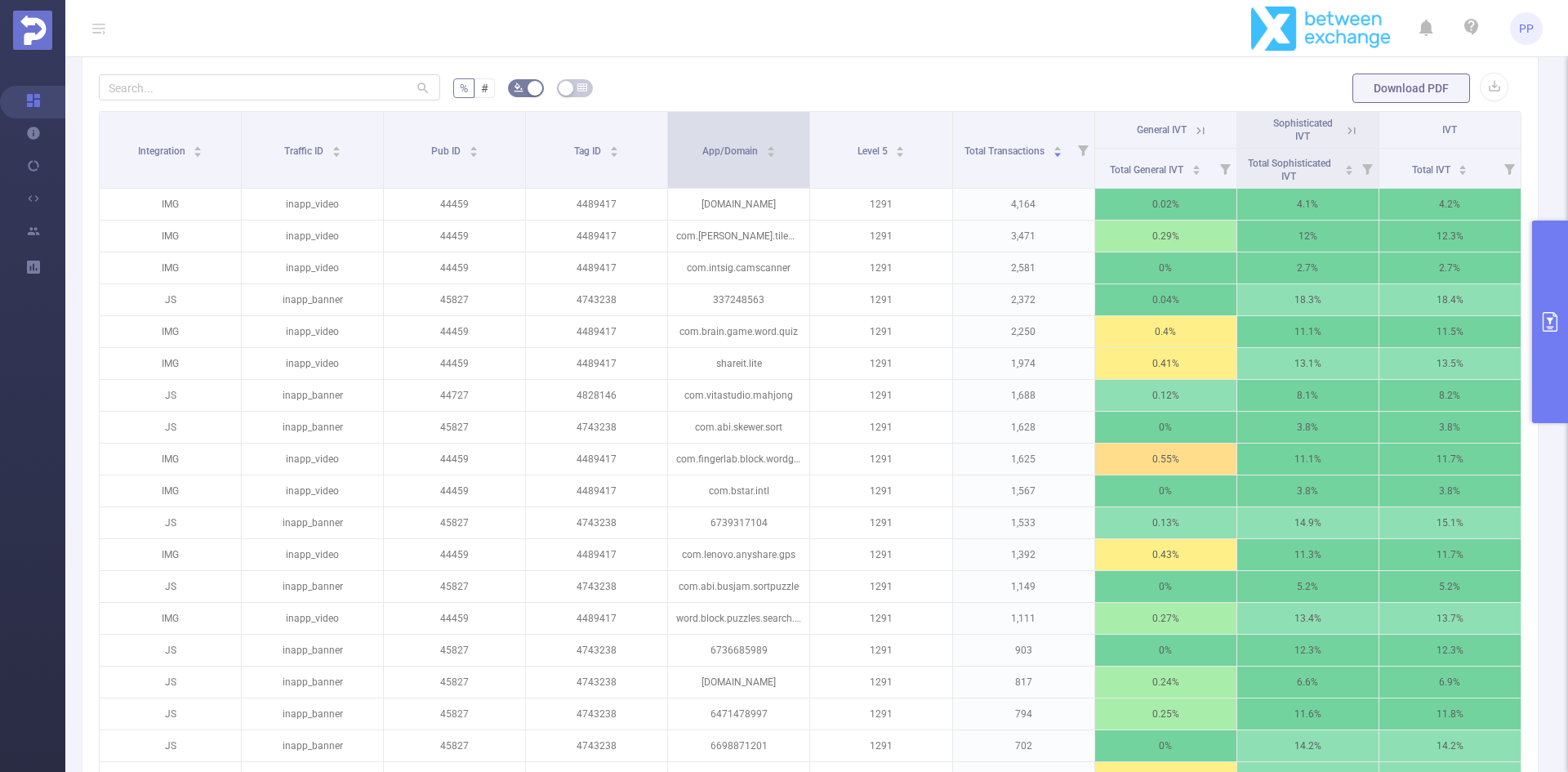
click at [805, 142] on span at bounding box center [810, 149] width 9 height 76
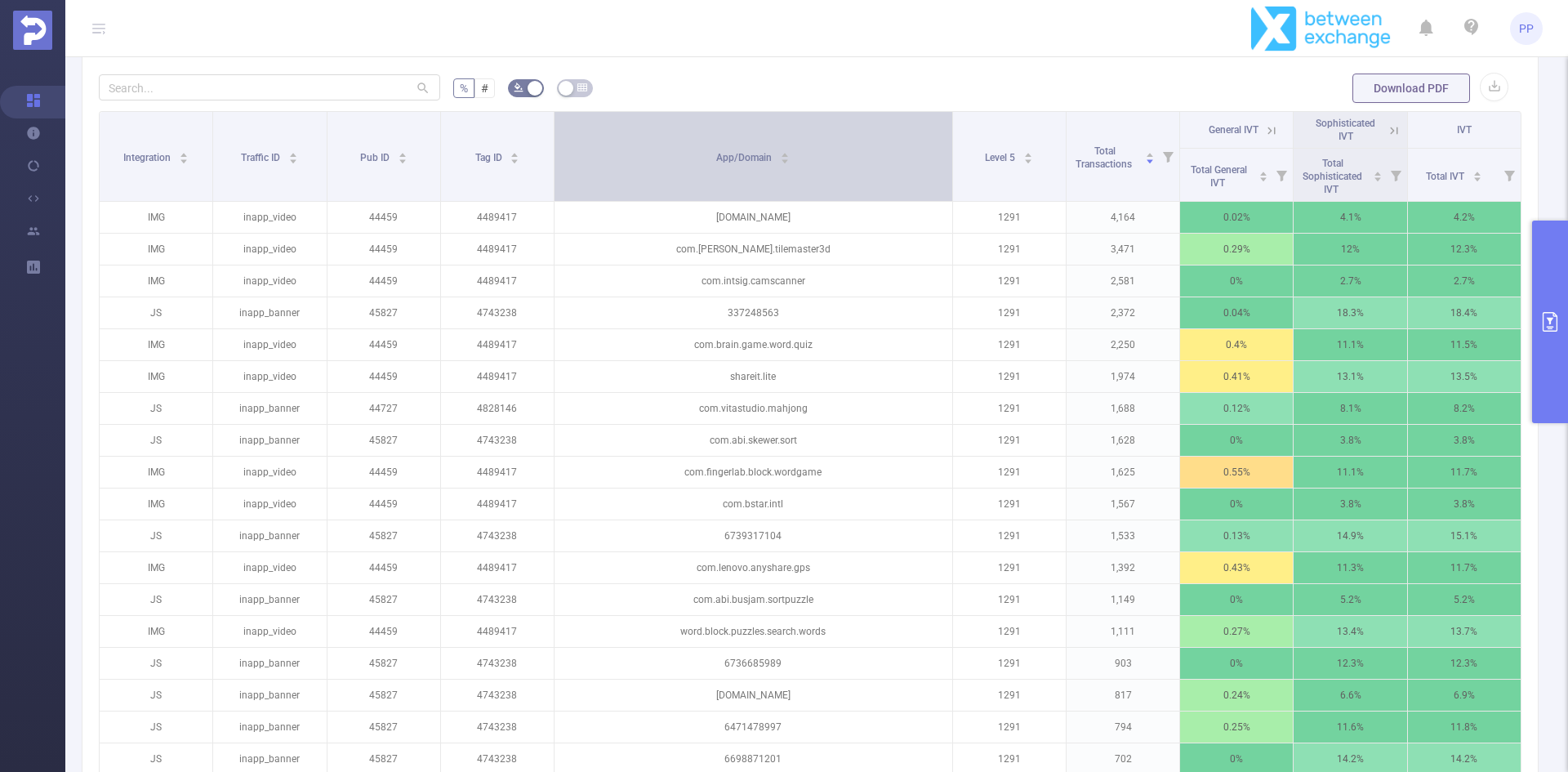
drag, startPoint x: 803, startPoint y: 141, endPoint x: 925, endPoint y: 145, distance: 122.1
click at [925, 145] on th "App/Domain" at bounding box center [754, 156] width 399 height 89
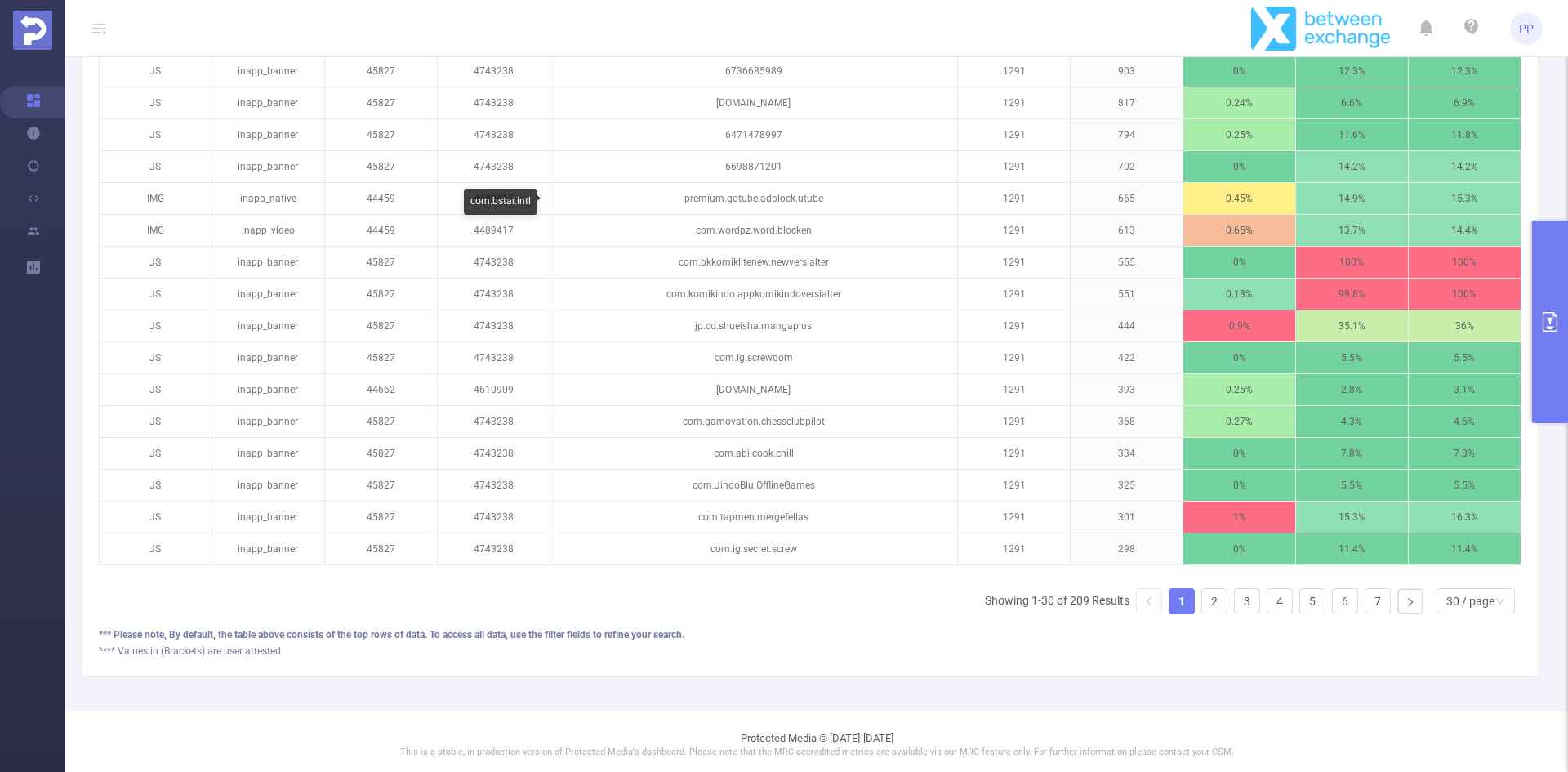
scroll to position [1005, 0]
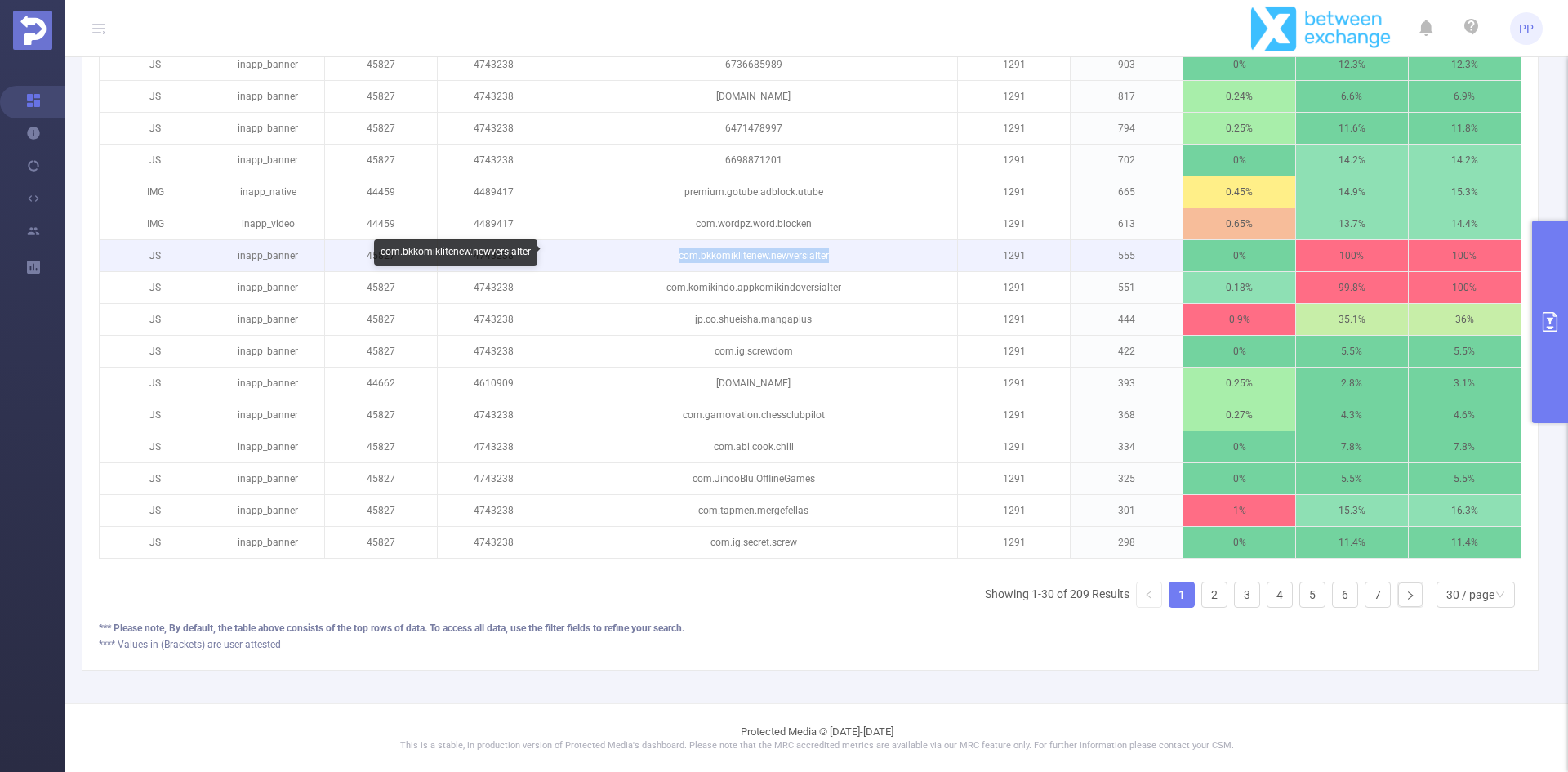
drag, startPoint x: 668, startPoint y: 253, endPoint x: 831, endPoint y: 265, distance: 163.4
click at [831, 265] on p "com.bkkomiklitenew.newversialter" at bounding box center [753, 256] width 406 height 31
copy p "com.bkkomiklitenew.newversialter"
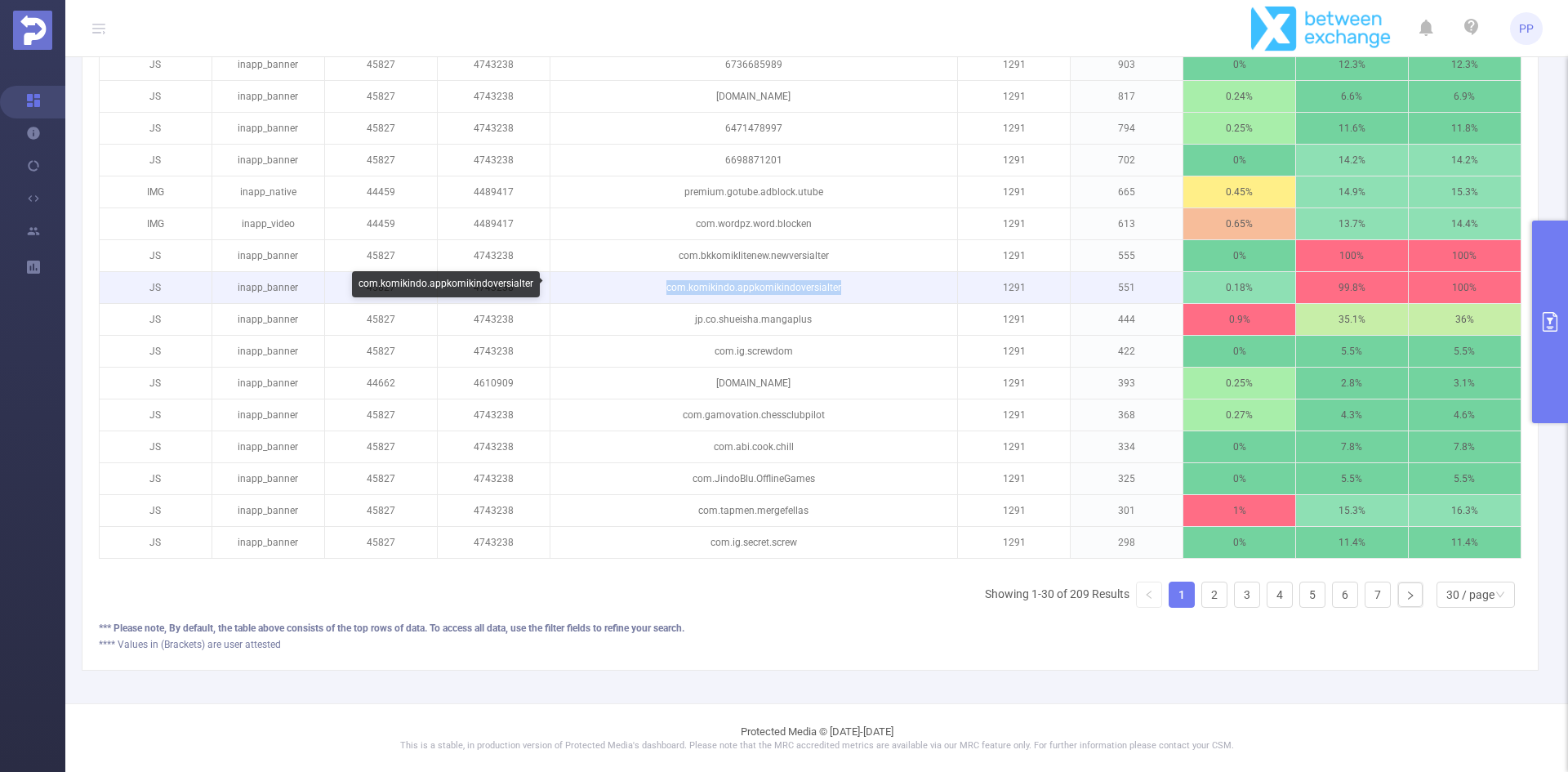
drag, startPoint x: 646, startPoint y: 285, endPoint x: 846, endPoint y: 300, distance: 200.6
click at [846, 300] on p "com.komikindo.appkomikindoversialter" at bounding box center [753, 287] width 406 height 31
copy p "com.komikindo.appkomikindoversialter"
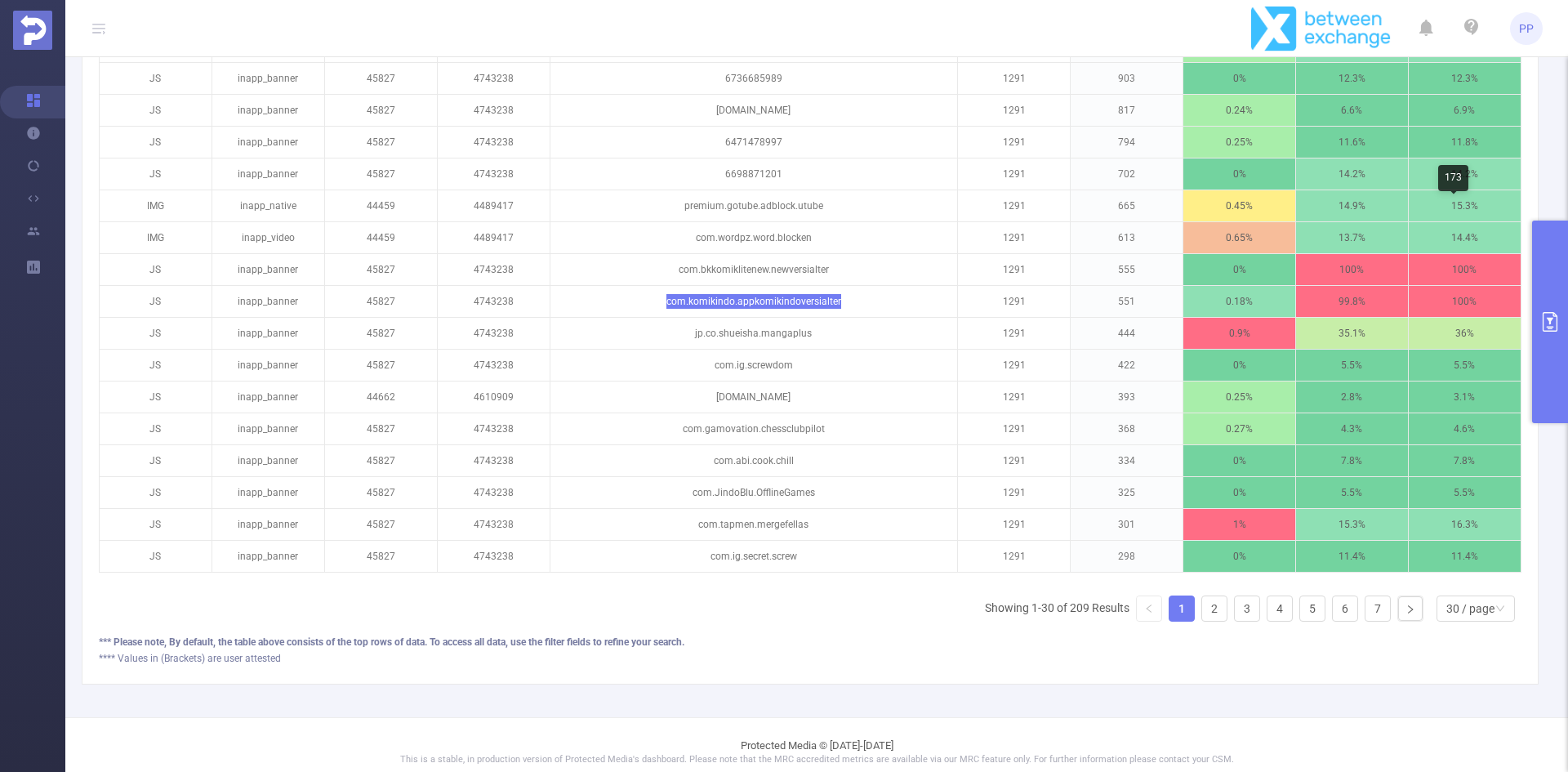
scroll to position [1017, 0]
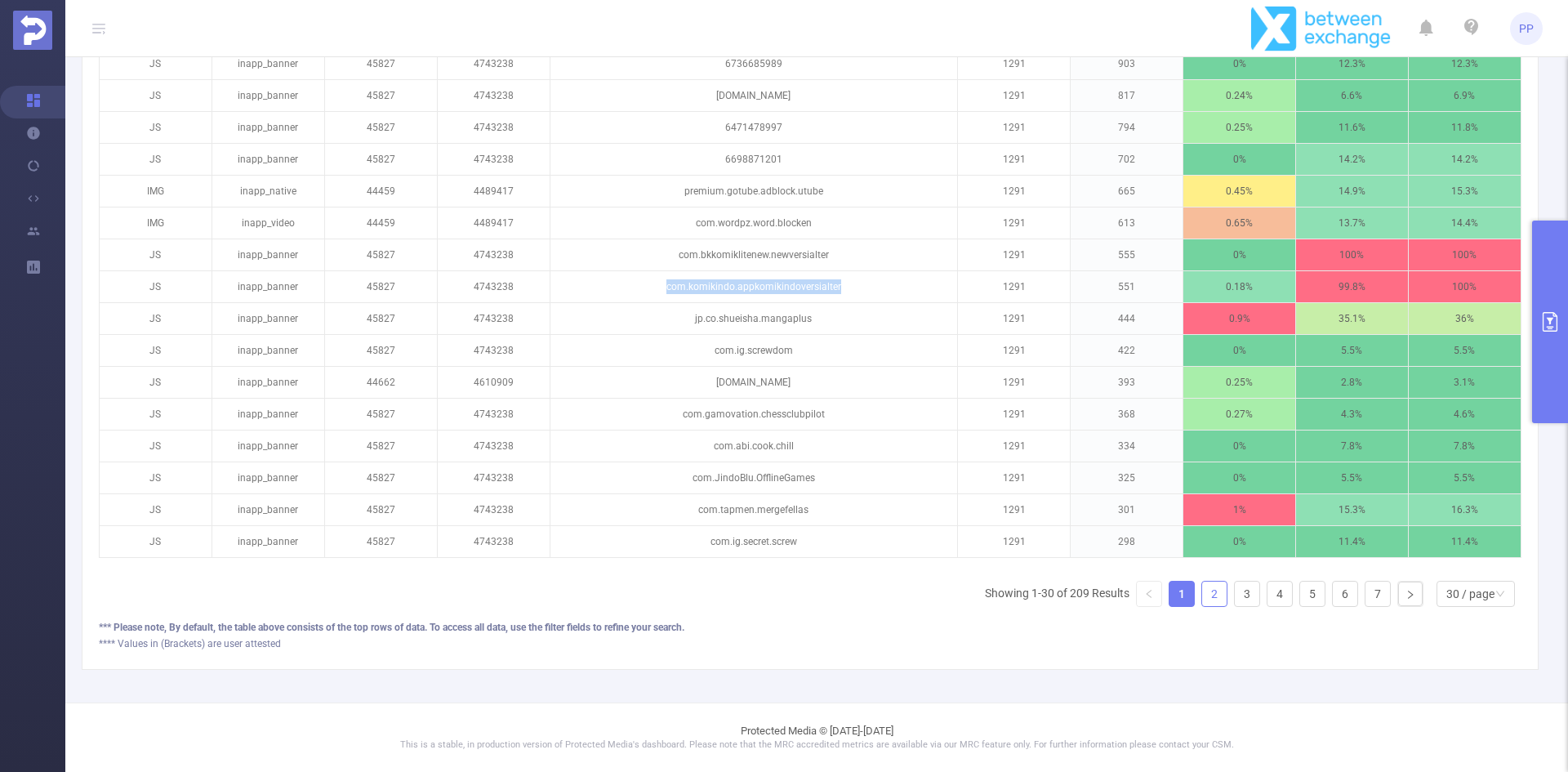
click at [1203, 590] on link "2" at bounding box center [1214, 593] width 25 height 25
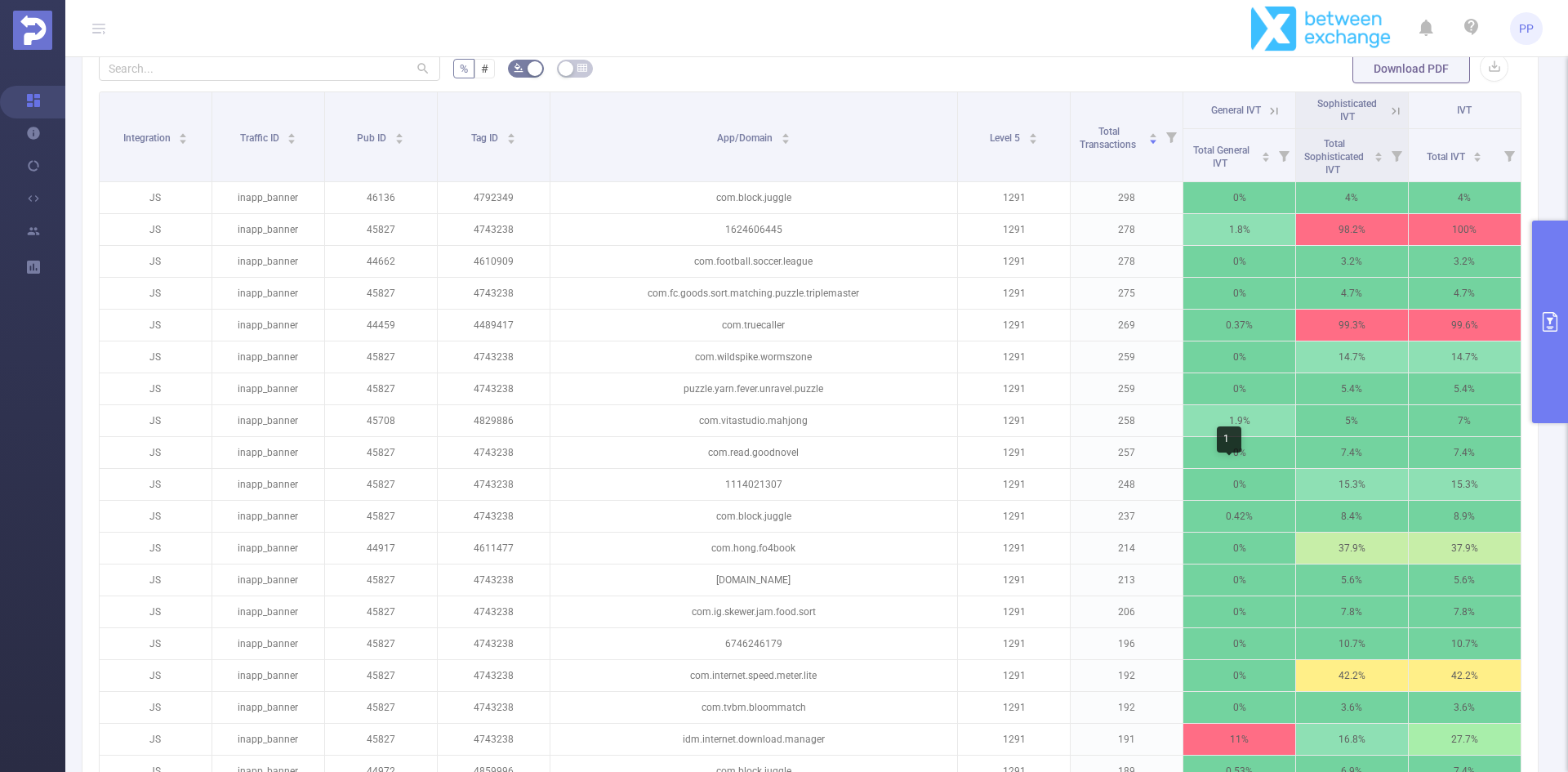
scroll to position [419, 0]
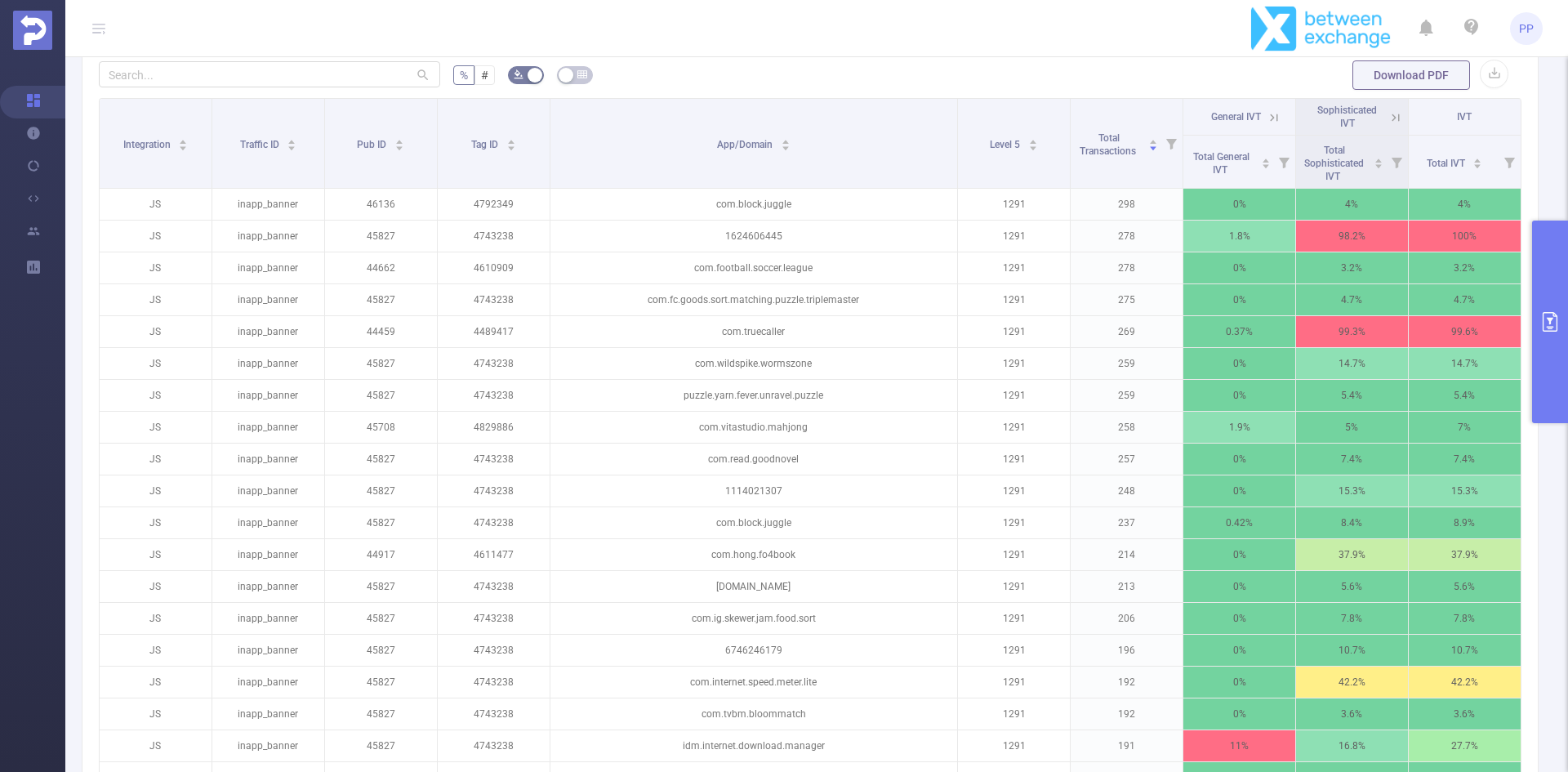
click at [1388, 117] on icon at bounding box center [1395, 117] width 14 height 14
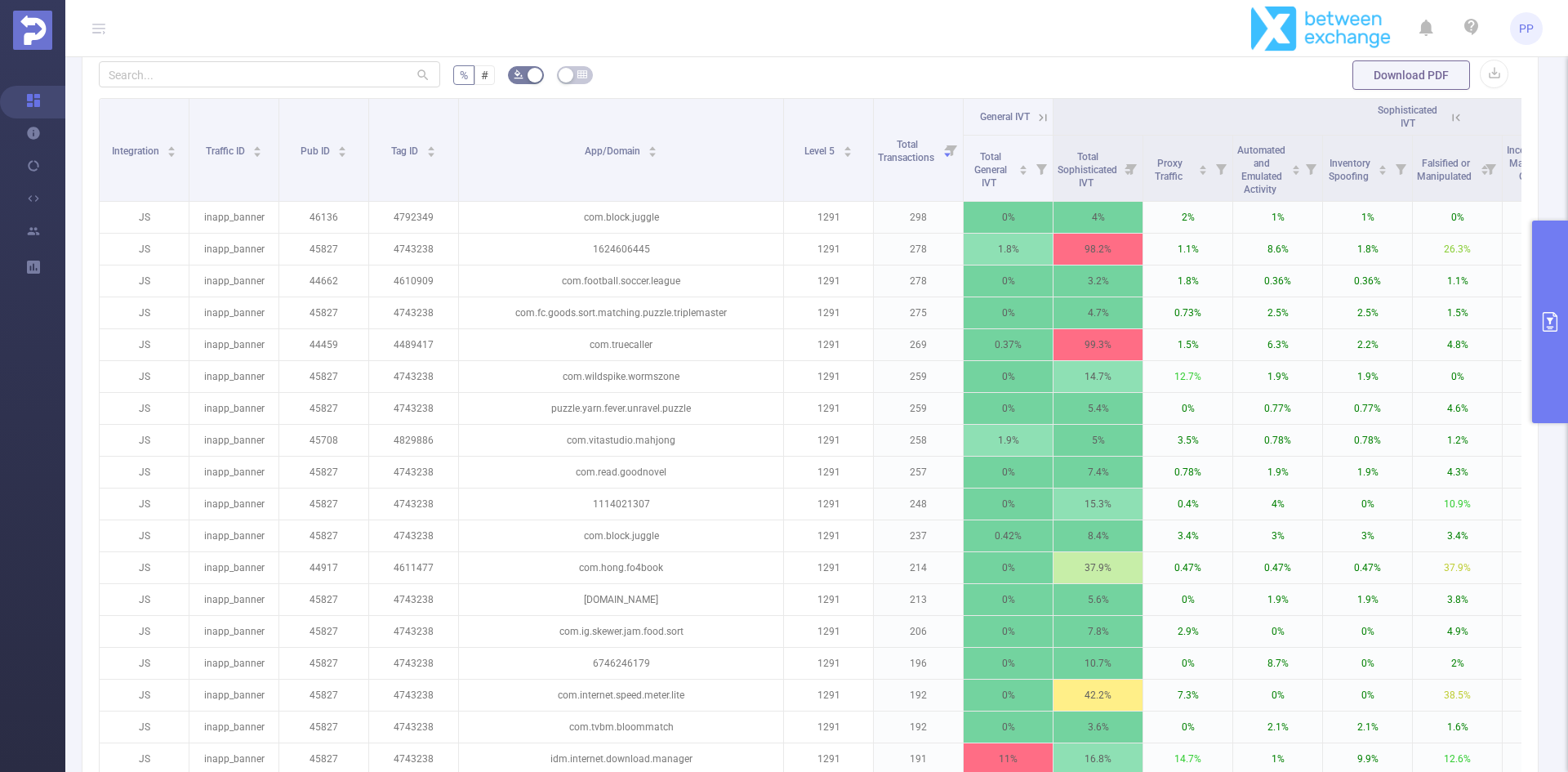
click at [1243, 116] on th "Sophisticated IVT" at bounding box center [1412, 117] width 718 height 37
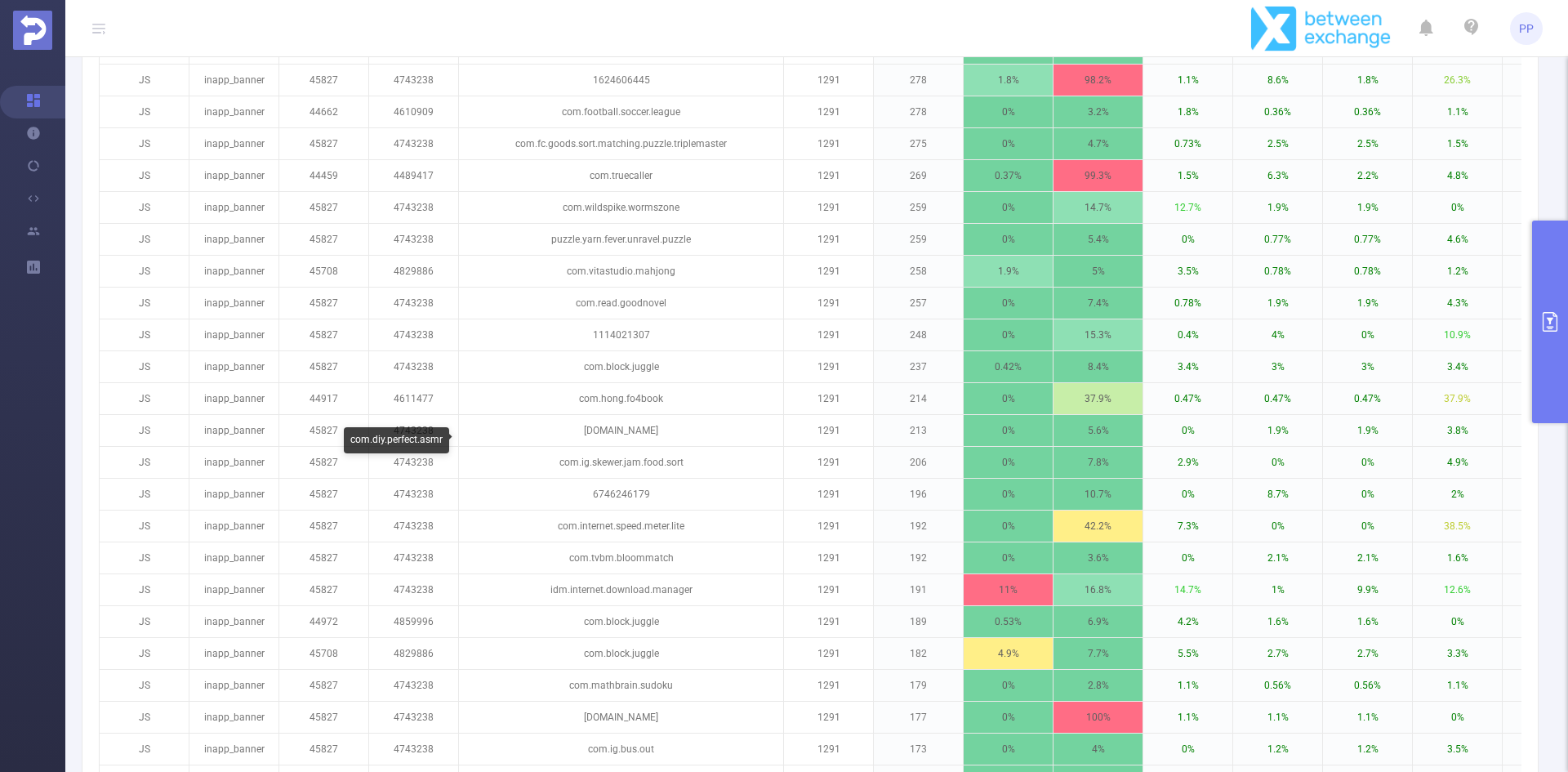
scroll to position [432, 0]
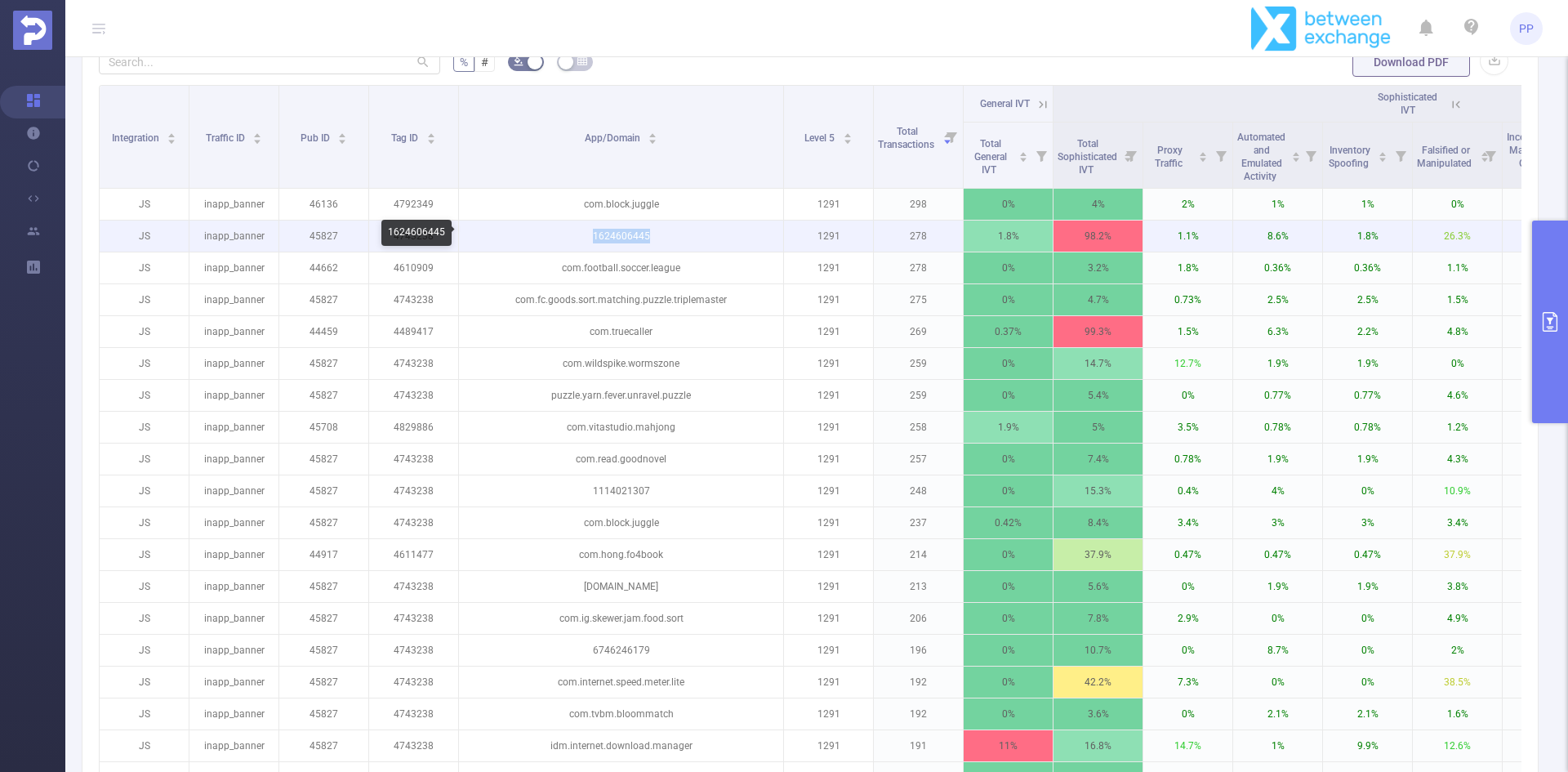
drag, startPoint x: 581, startPoint y: 231, endPoint x: 669, endPoint y: 239, distance: 88.4
click at [669, 239] on p "1624606445" at bounding box center [621, 236] width 325 height 31
copy p "1624606445"
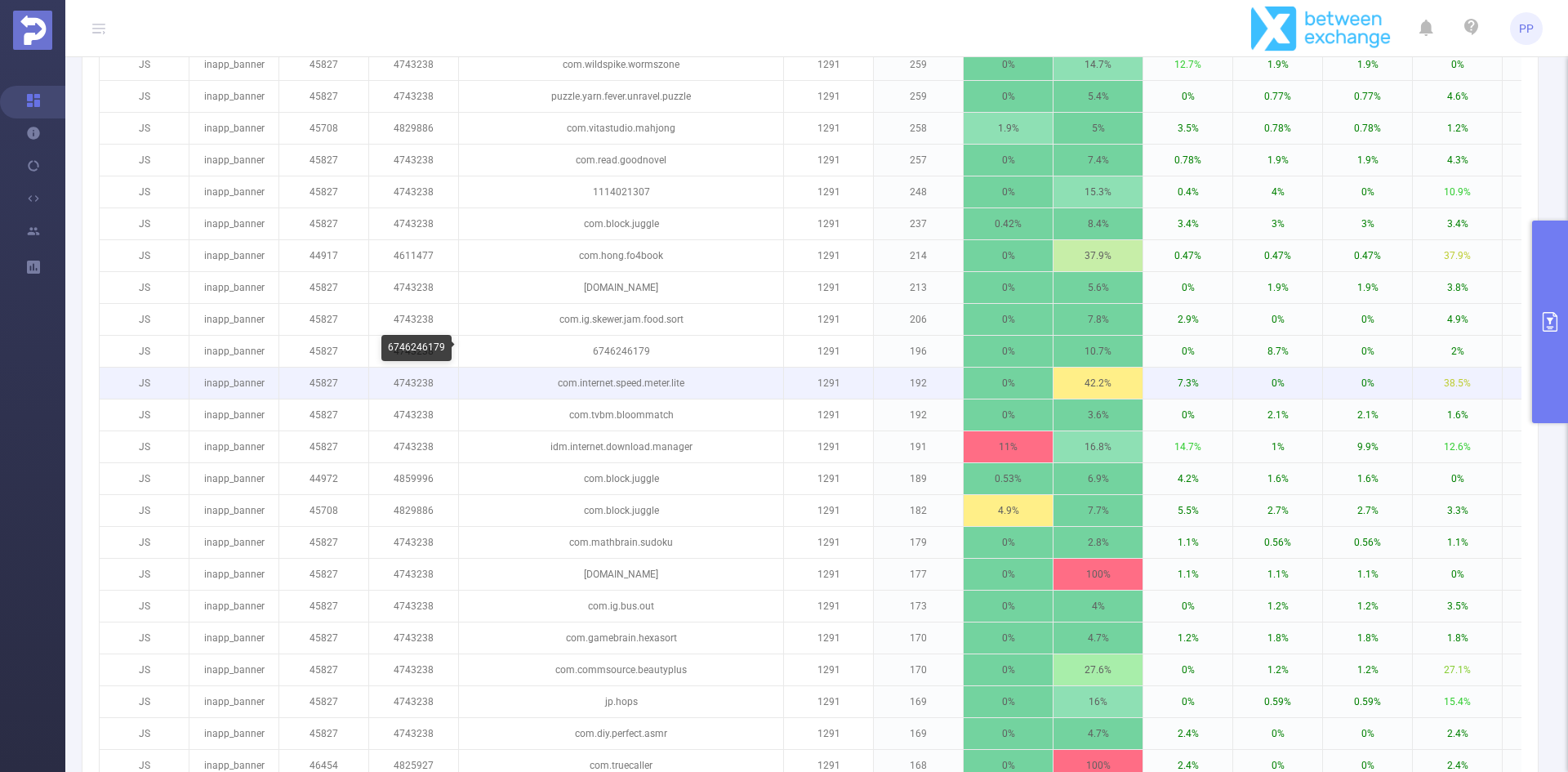
scroll to position [1031, 0]
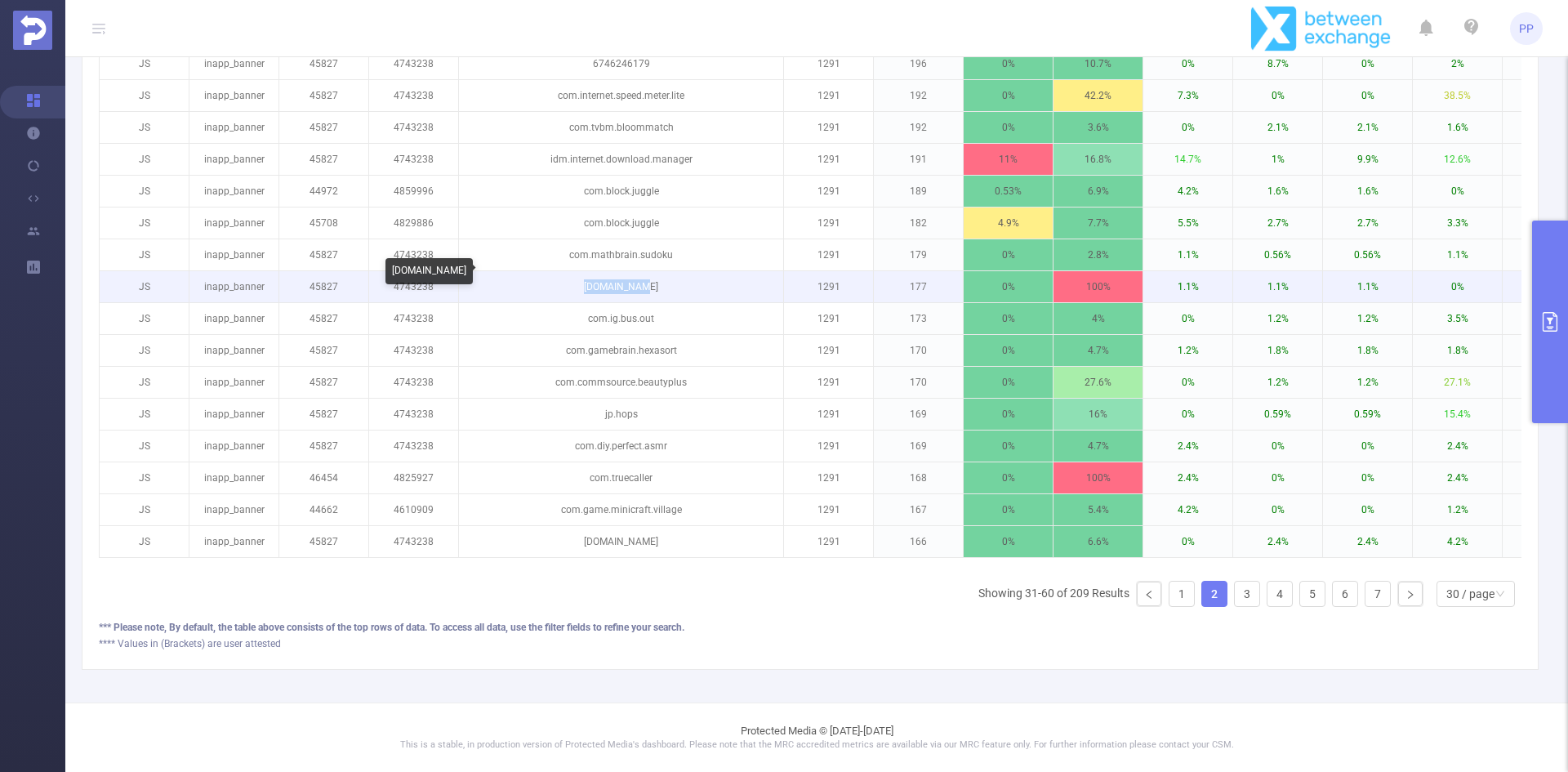
drag, startPoint x: 586, startPoint y: 272, endPoint x: 664, endPoint y: 275, distance: 78.1
click at [664, 275] on p "[DOMAIN_NAME]" at bounding box center [621, 286] width 325 height 31
copy p "[DOMAIN_NAME]"
